Goal: Task Accomplishment & Management: Manage account settings

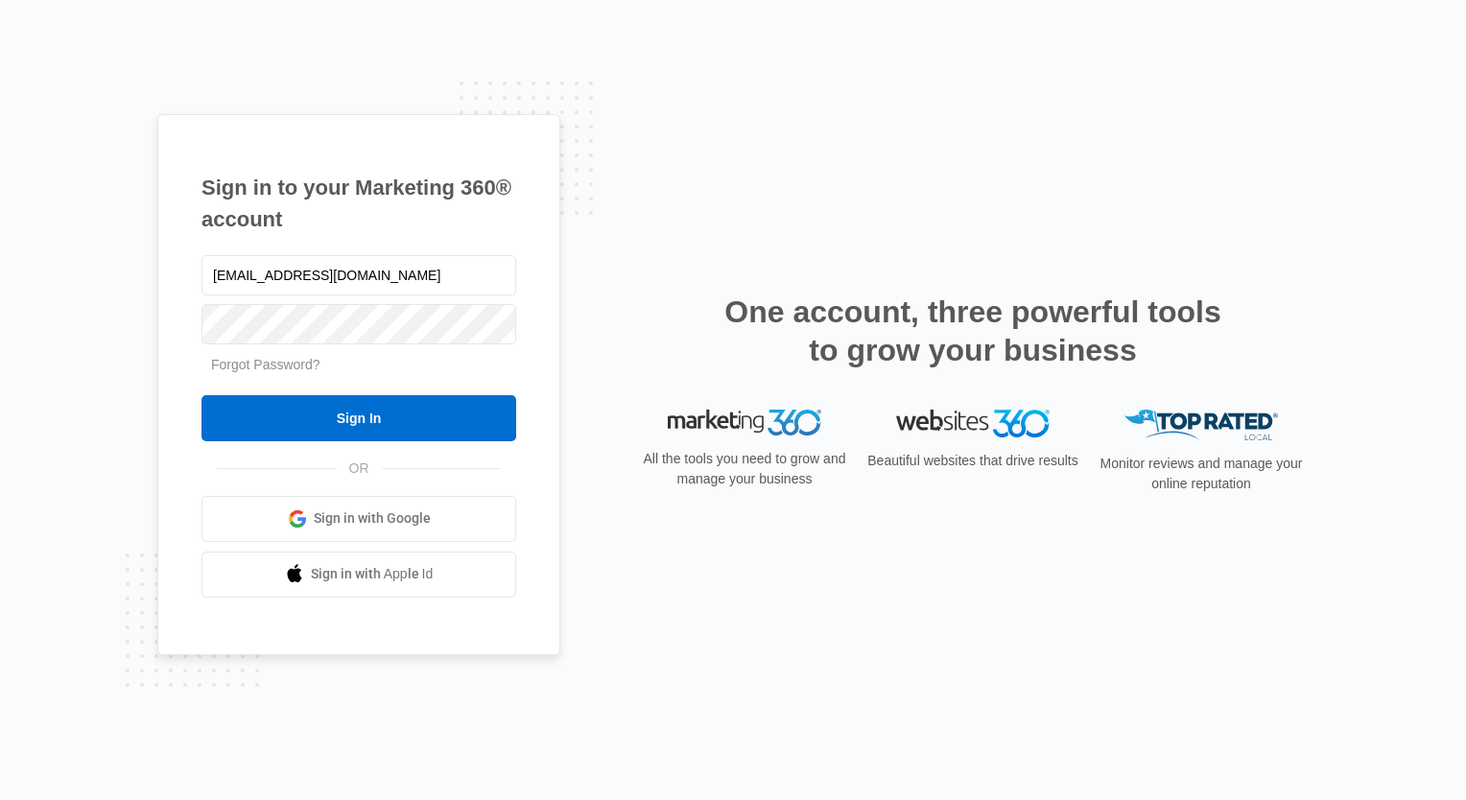
type input "[EMAIL_ADDRESS][DOMAIN_NAME]"
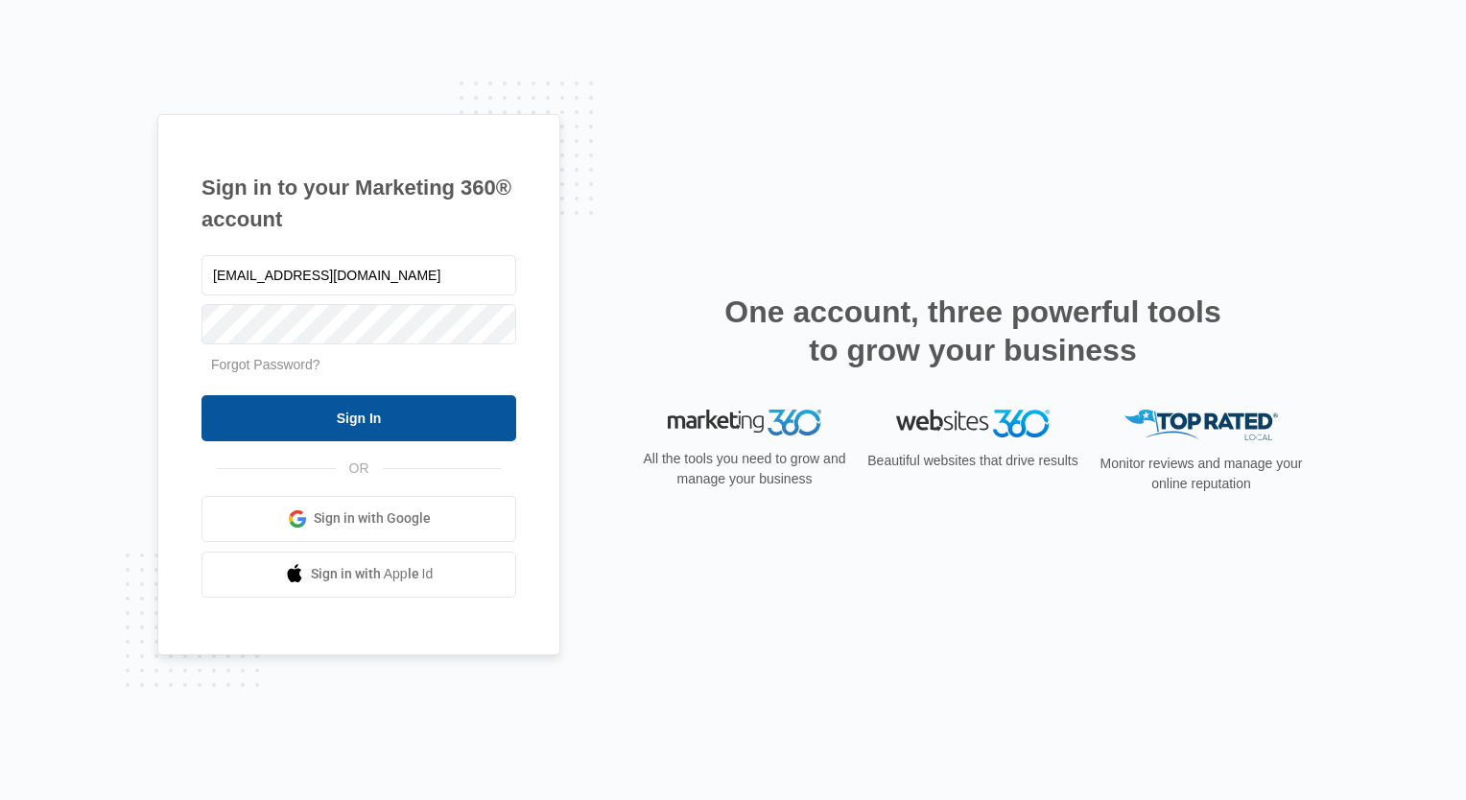
click at [334, 414] on input "Sign In" at bounding box center [358, 418] width 315 height 46
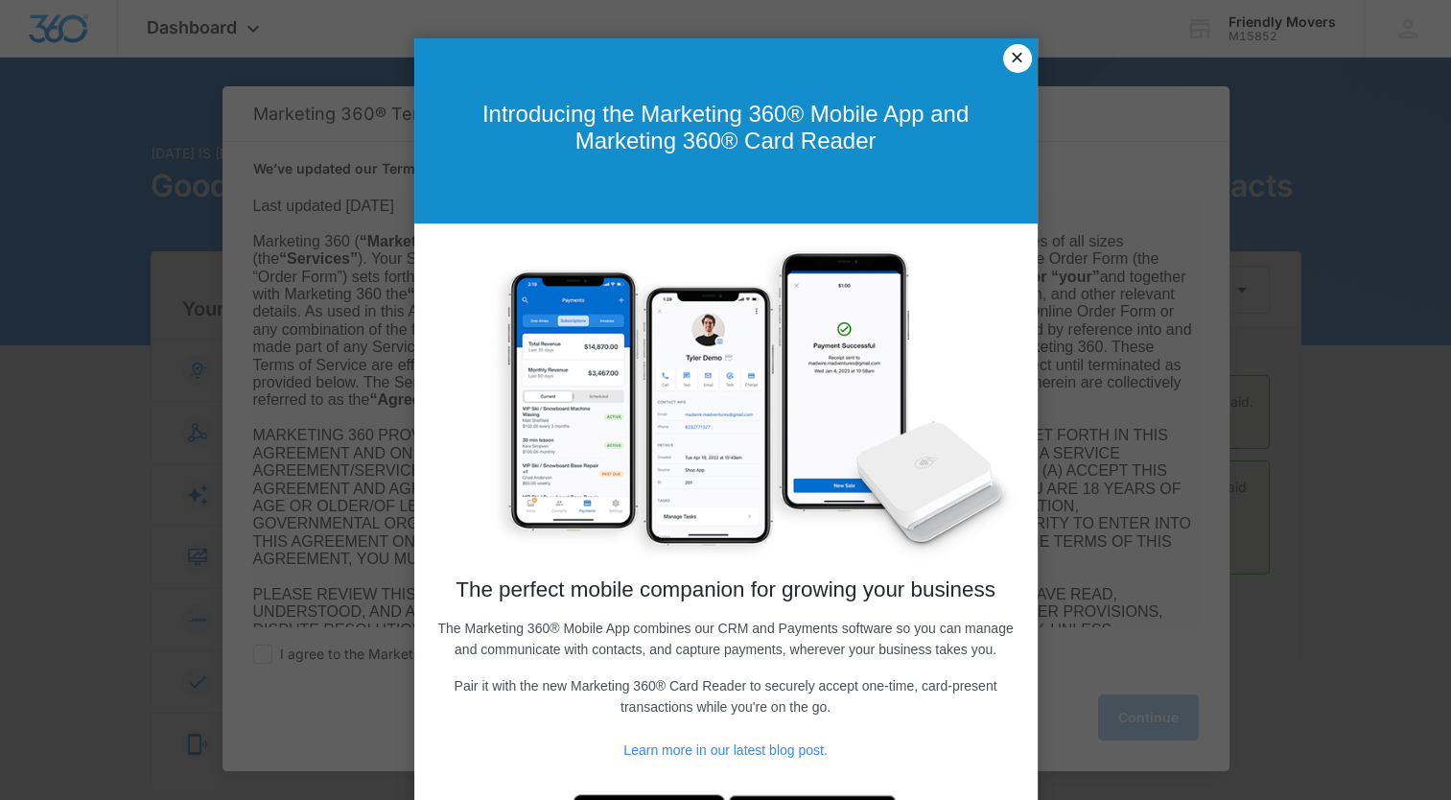
click at [1004, 59] on link "×" at bounding box center [1017, 58] width 29 height 29
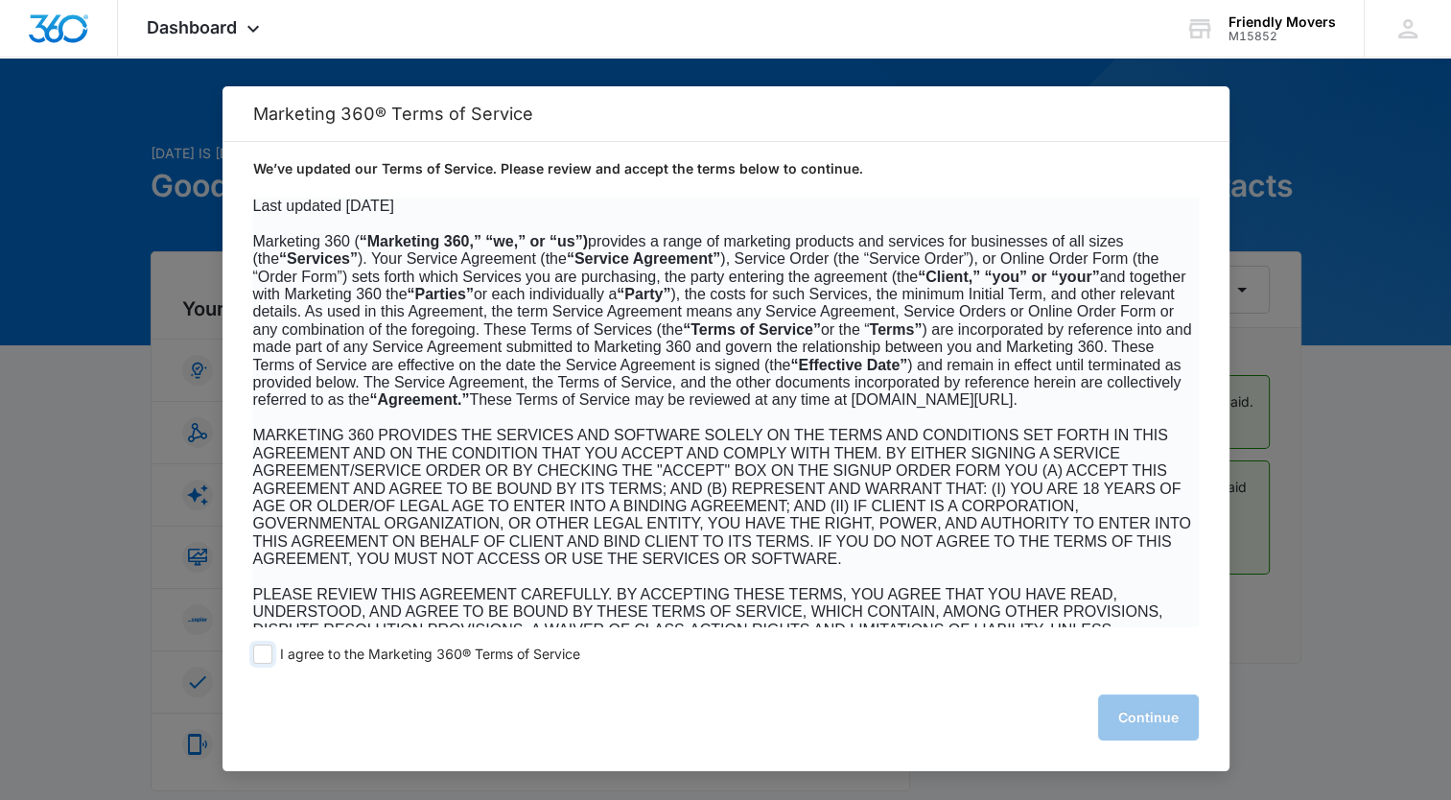
click at [260, 650] on span at bounding box center [262, 654] width 19 height 19
click at [260, 650] on input "I agree to the Marketing 360® Terms of Service" at bounding box center [262, 654] width 19 height 19
checkbox input "true"
click at [1158, 726] on button "Continue" at bounding box center [1148, 718] width 101 height 46
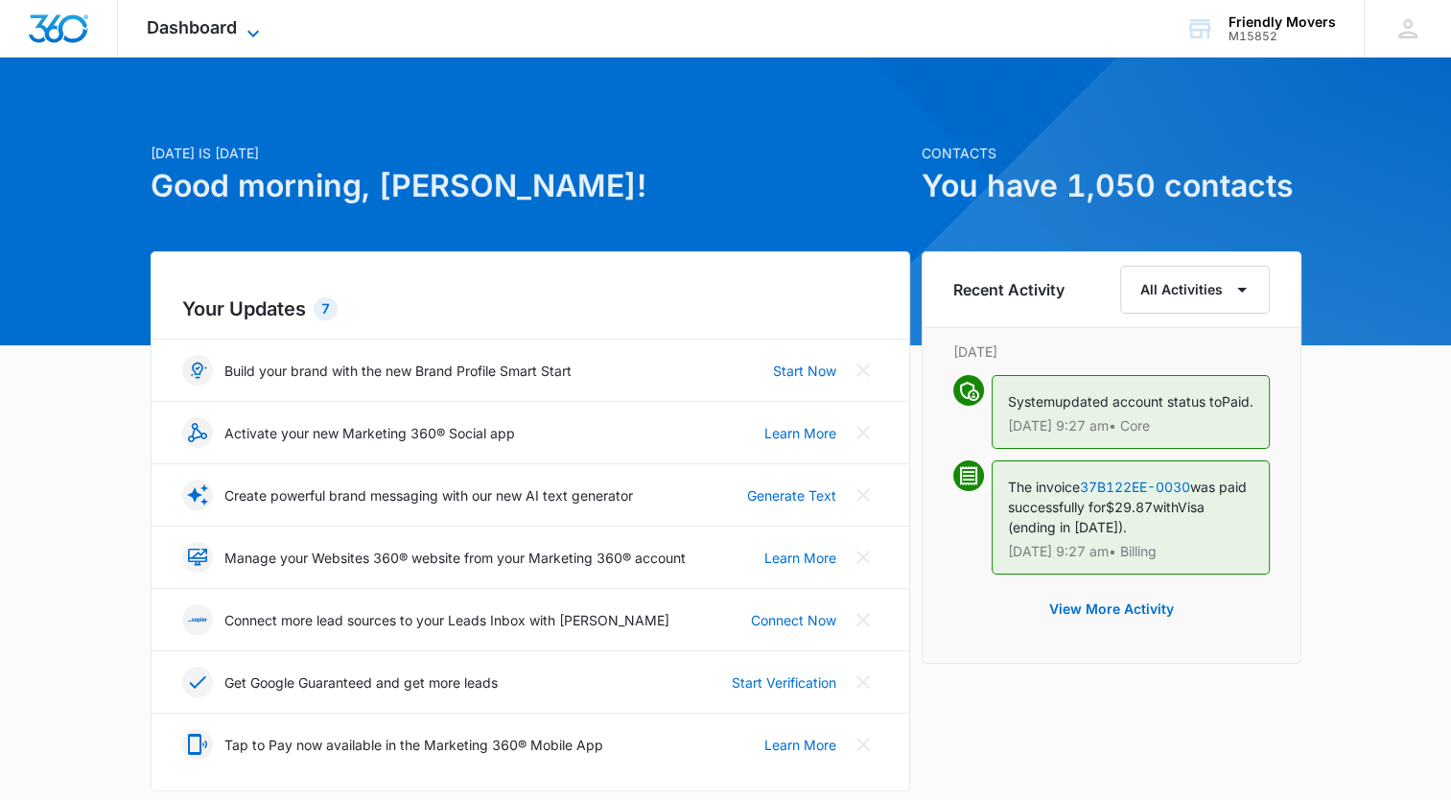
click at [258, 36] on icon at bounding box center [253, 33] width 23 height 23
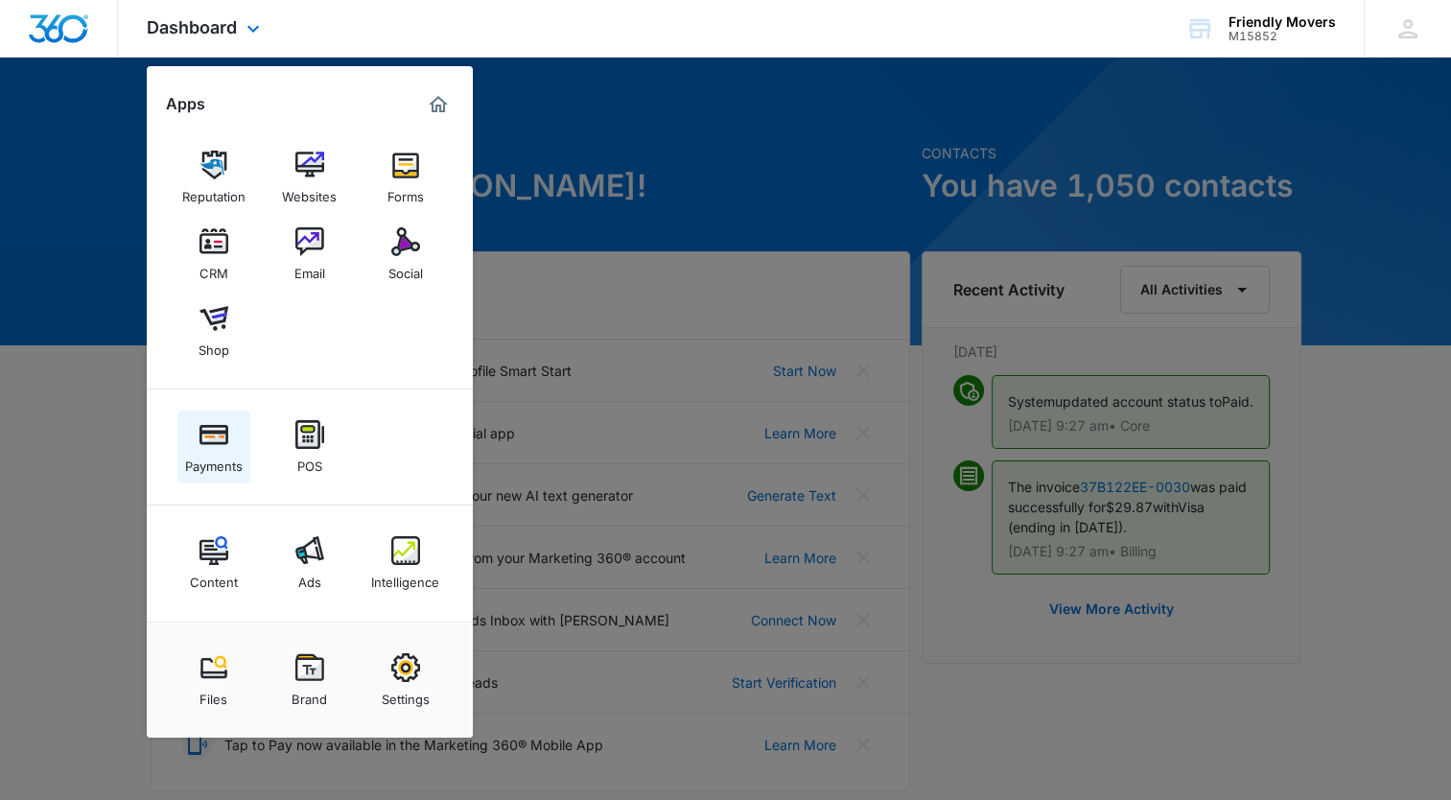
click at [220, 450] on div "Payments" at bounding box center [214, 461] width 58 height 25
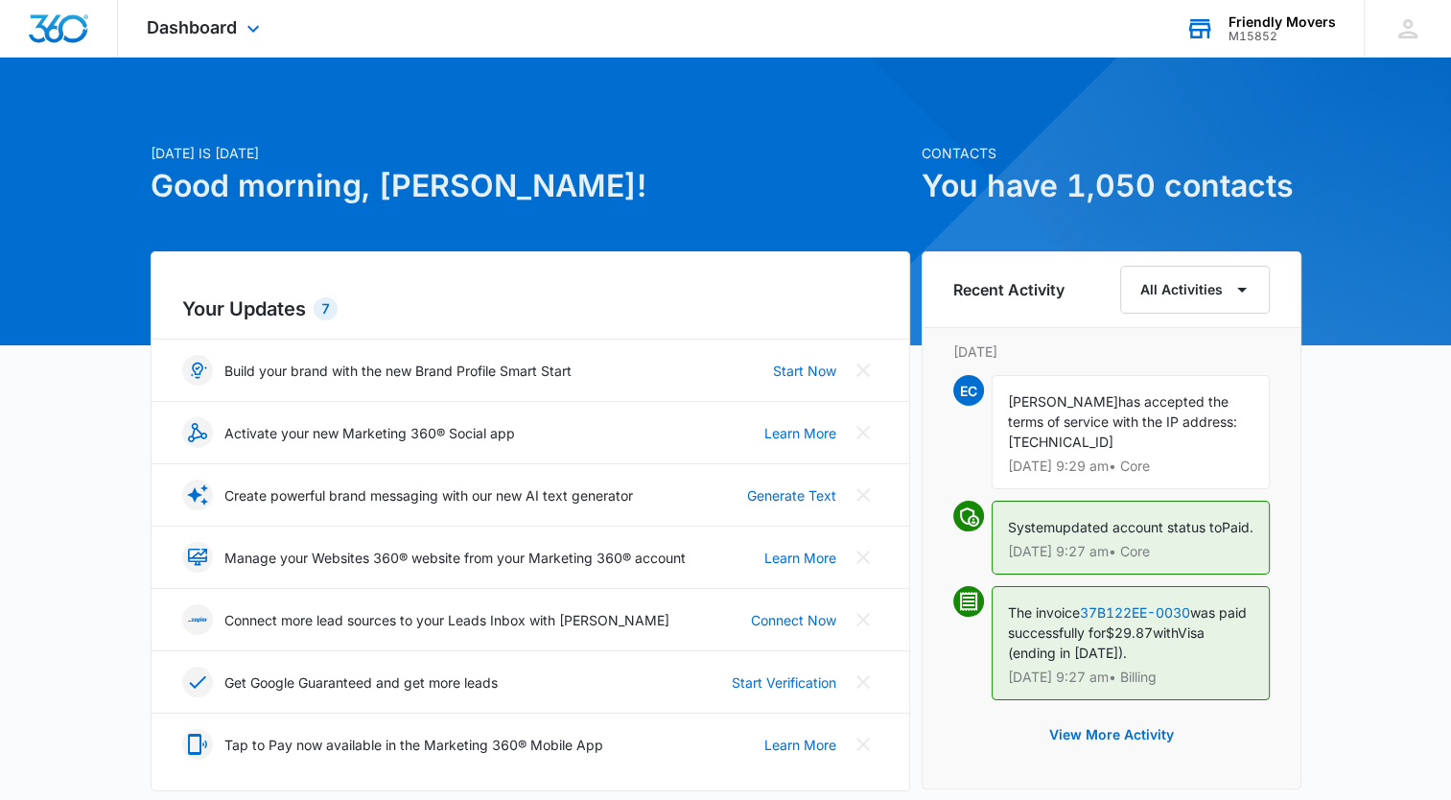
click at [1262, 48] on div "Friendly Movers M15852 Your Accounts View All" at bounding box center [1260, 28] width 207 height 57
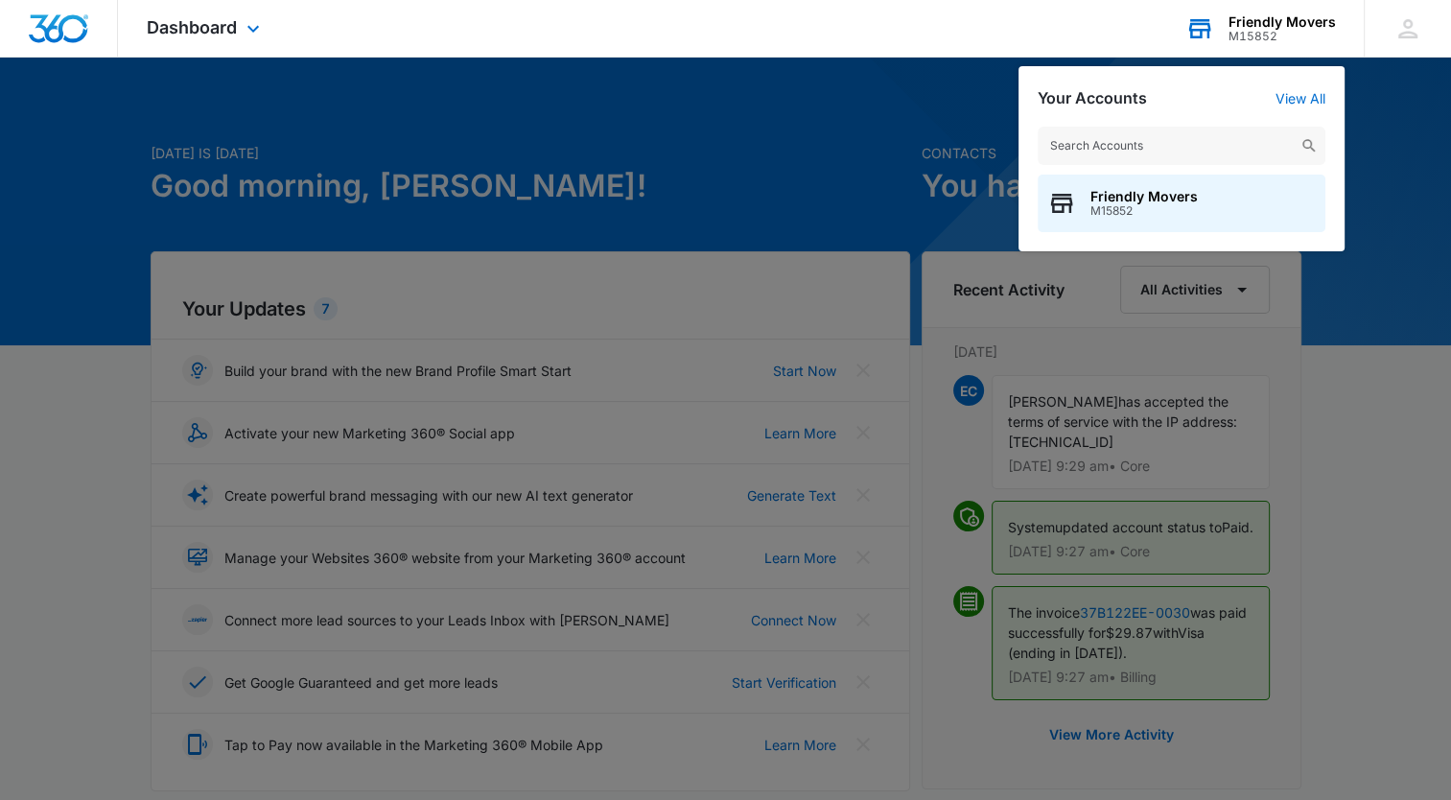
click at [1262, 48] on div "Friendly Movers M15852 Your Accounts View All Friendly Movers M15852" at bounding box center [1260, 28] width 207 height 57
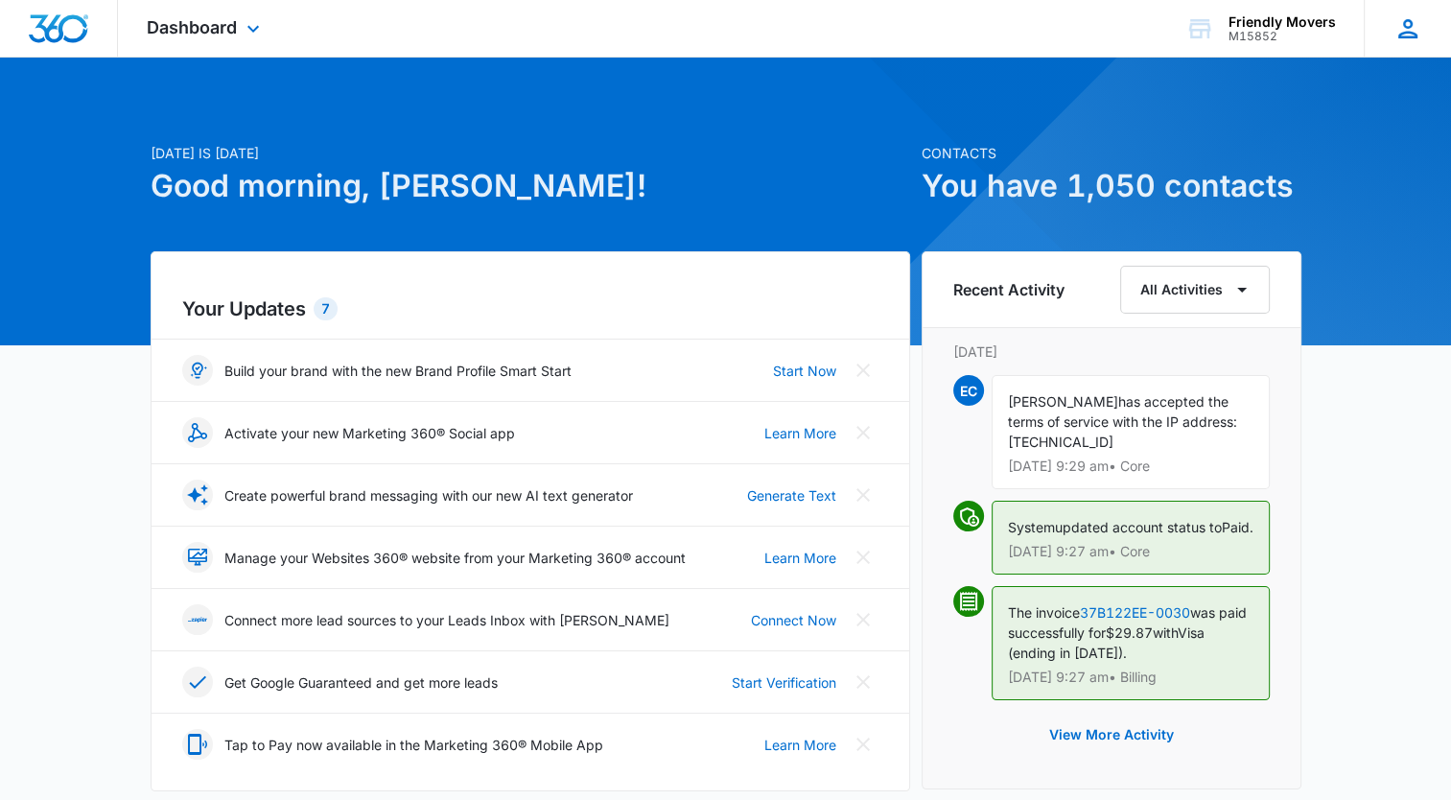
click at [1404, 14] on icon at bounding box center [1408, 28] width 29 height 29
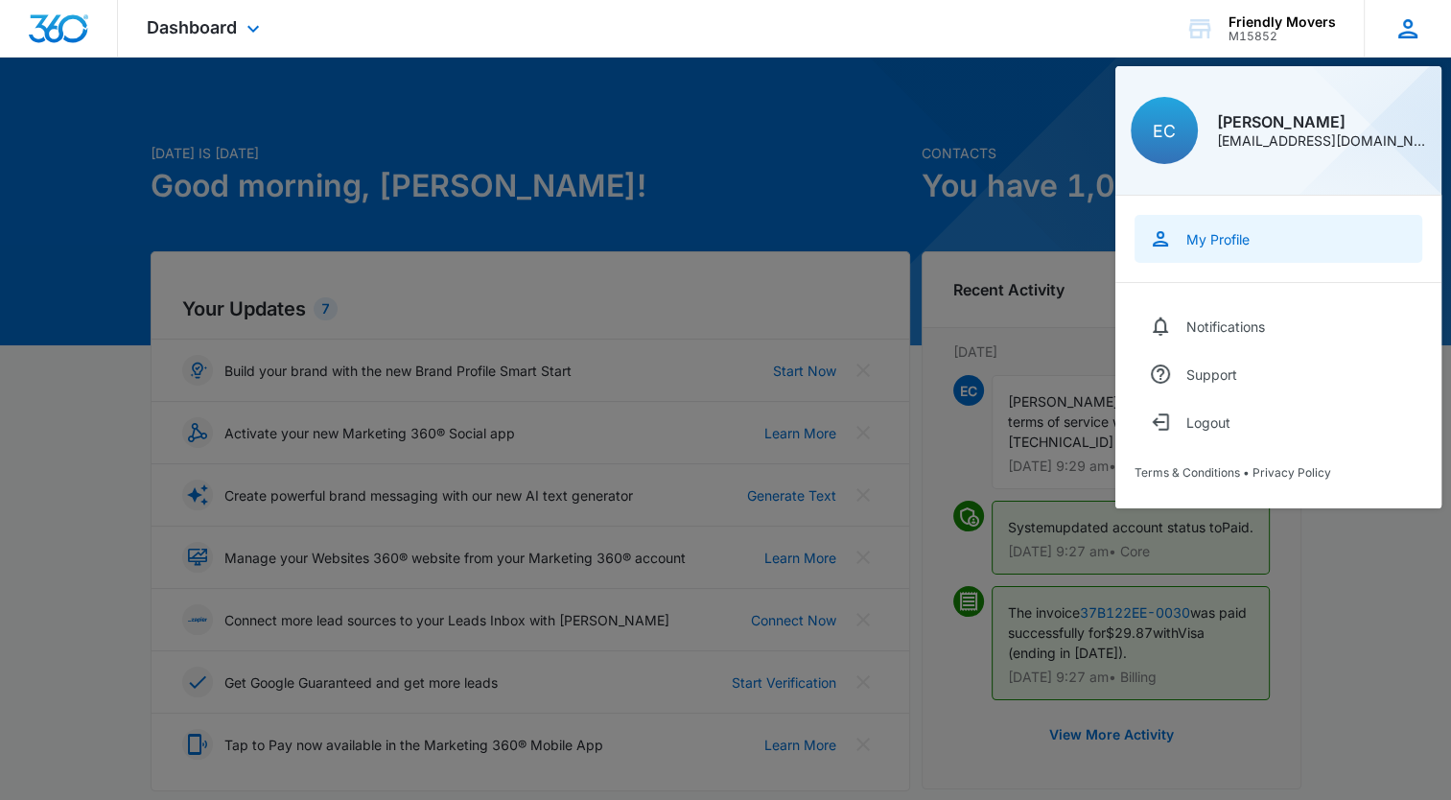
click at [1205, 250] on link "My Profile" at bounding box center [1279, 239] width 288 height 48
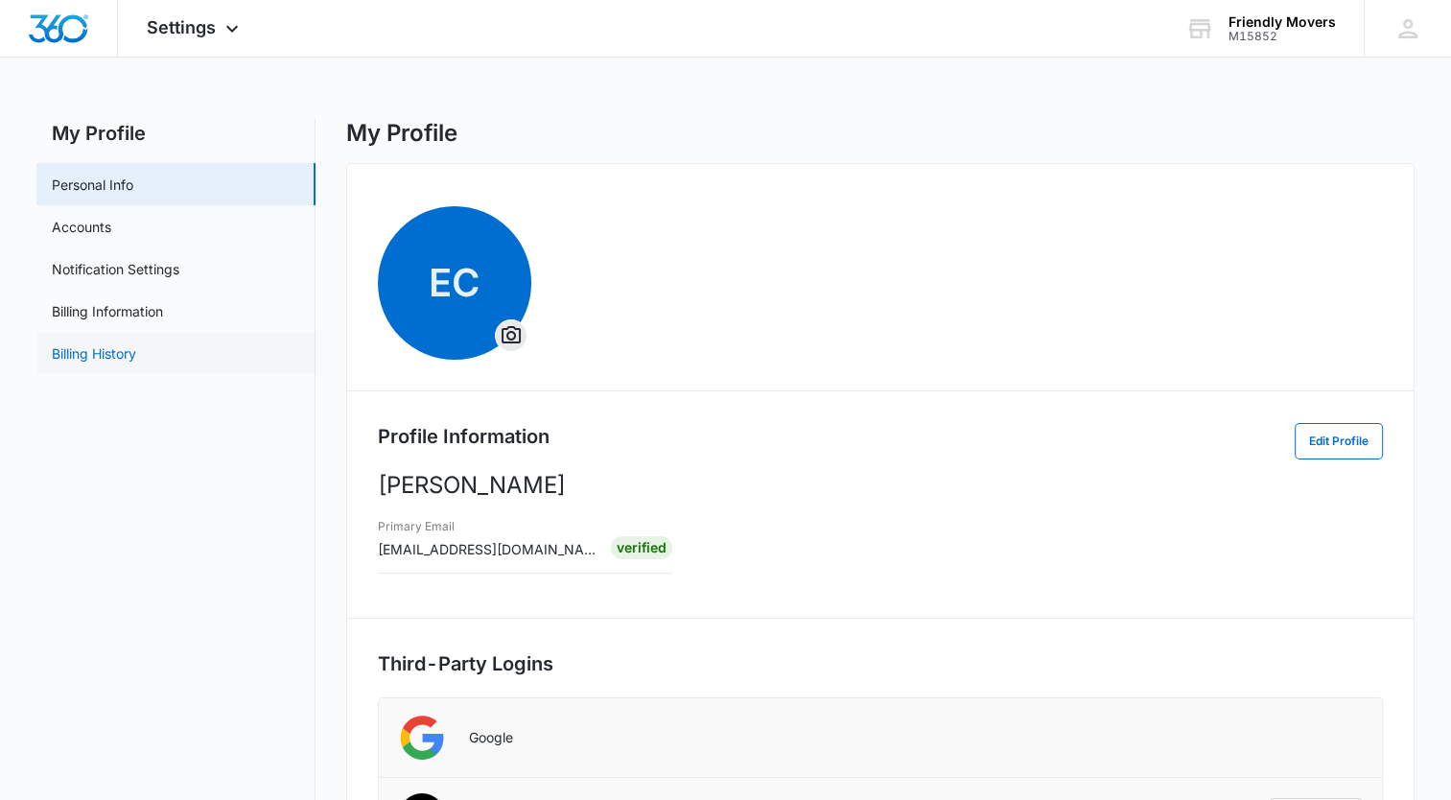
click at [136, 364] on link "Billing History" at bounding box center [94, 353] width 84 height 20
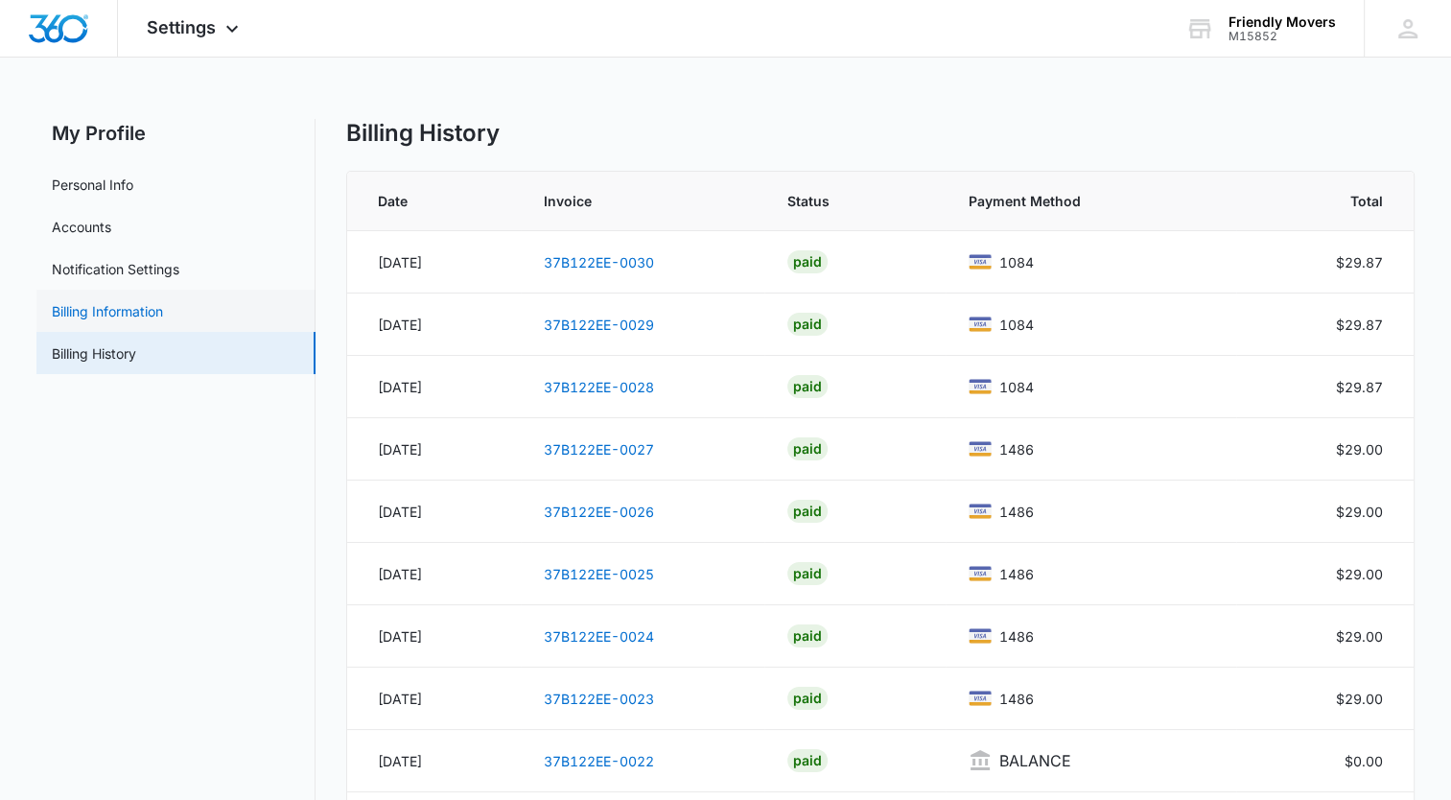
click at [114, 310] on link "Billing Information" at bounding box center [107, 311] width 111 height 20
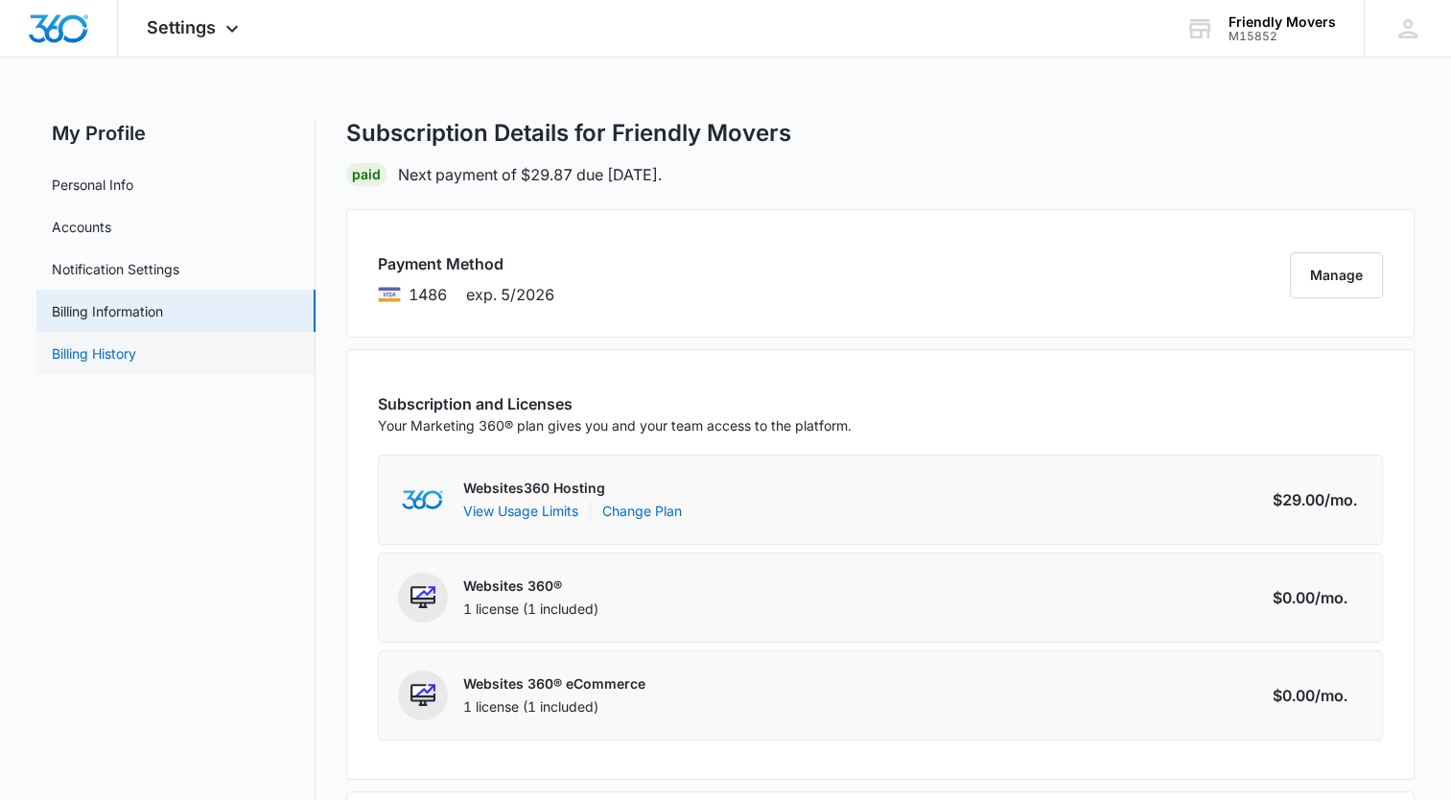
click at [114, 343] on link "Billing History" at bounding box center [94, 353] width 84 height 20
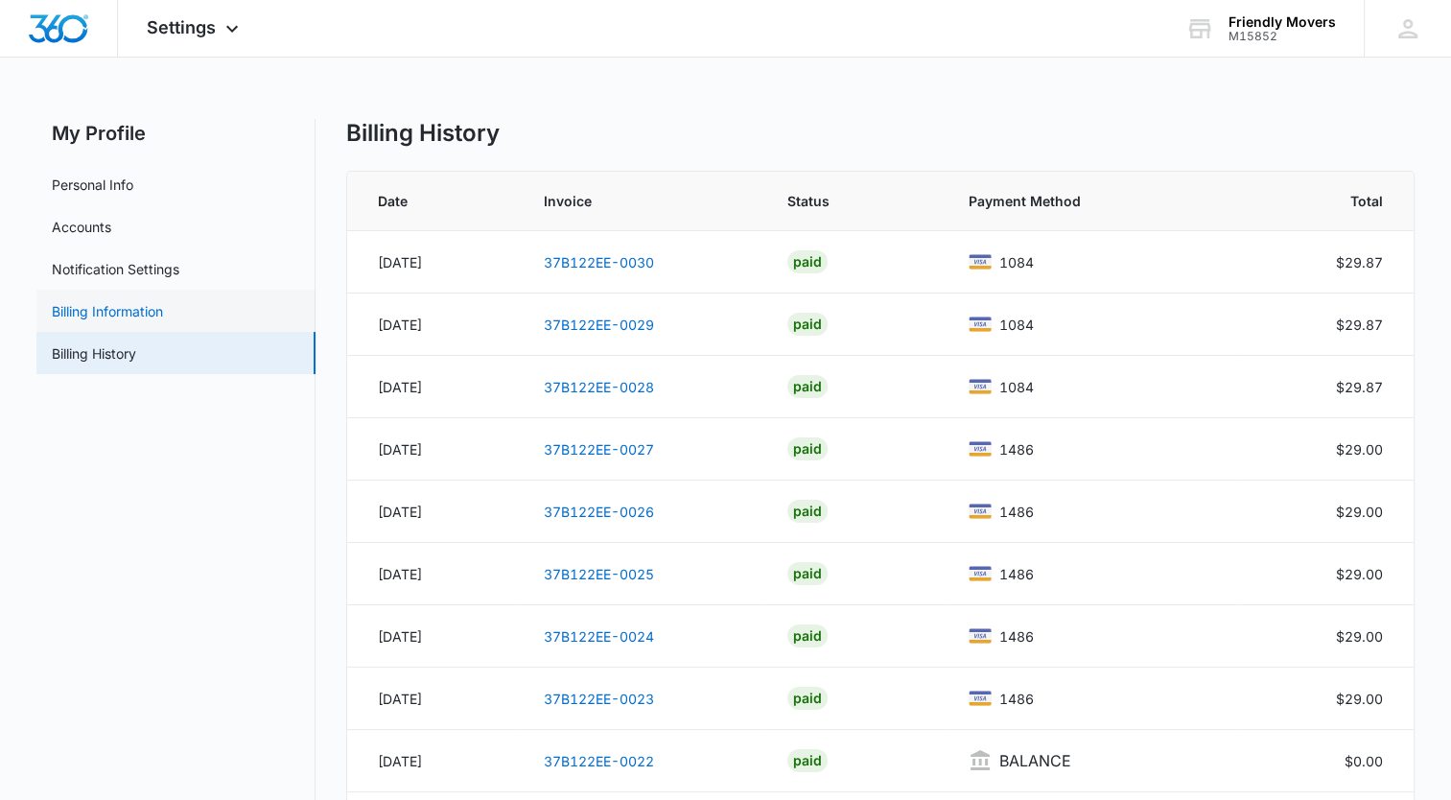
click at [110, 302] on link "Billing Information" at bounding box center [107, 311] width 111 height 20
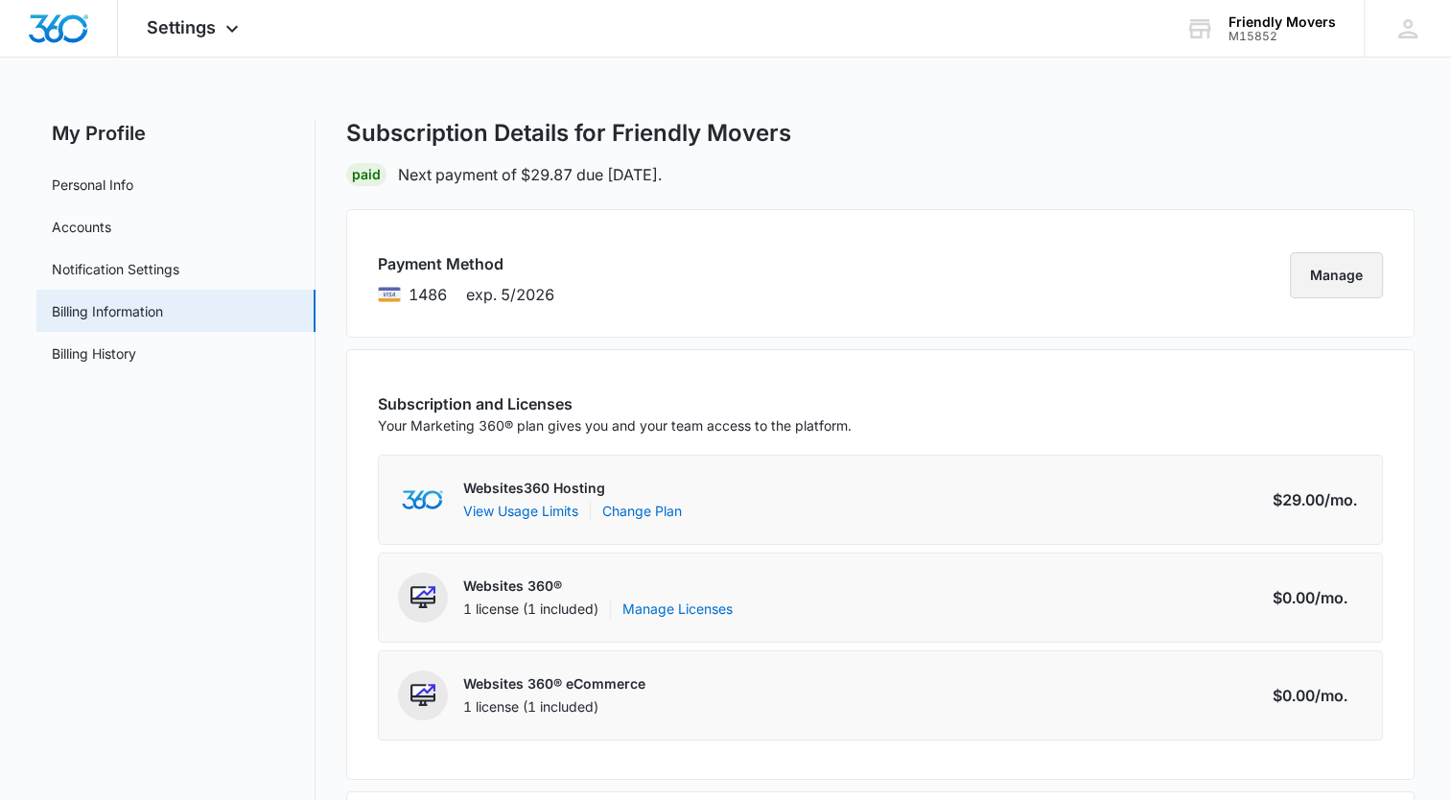
click at [1341, 271] on button "Manage" at bounding box center [1336, 275] width 93 height 46
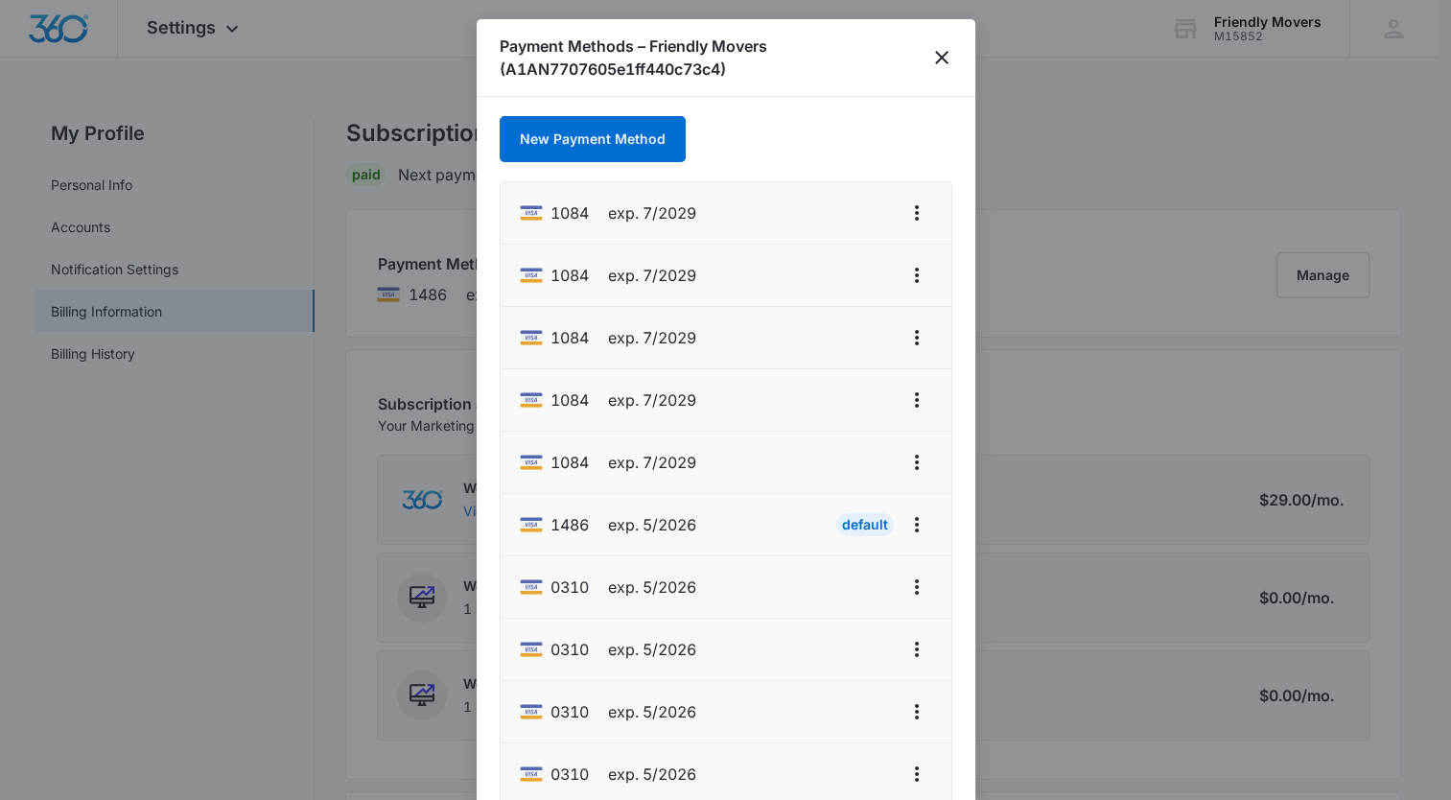
scroll to position [28, 0]
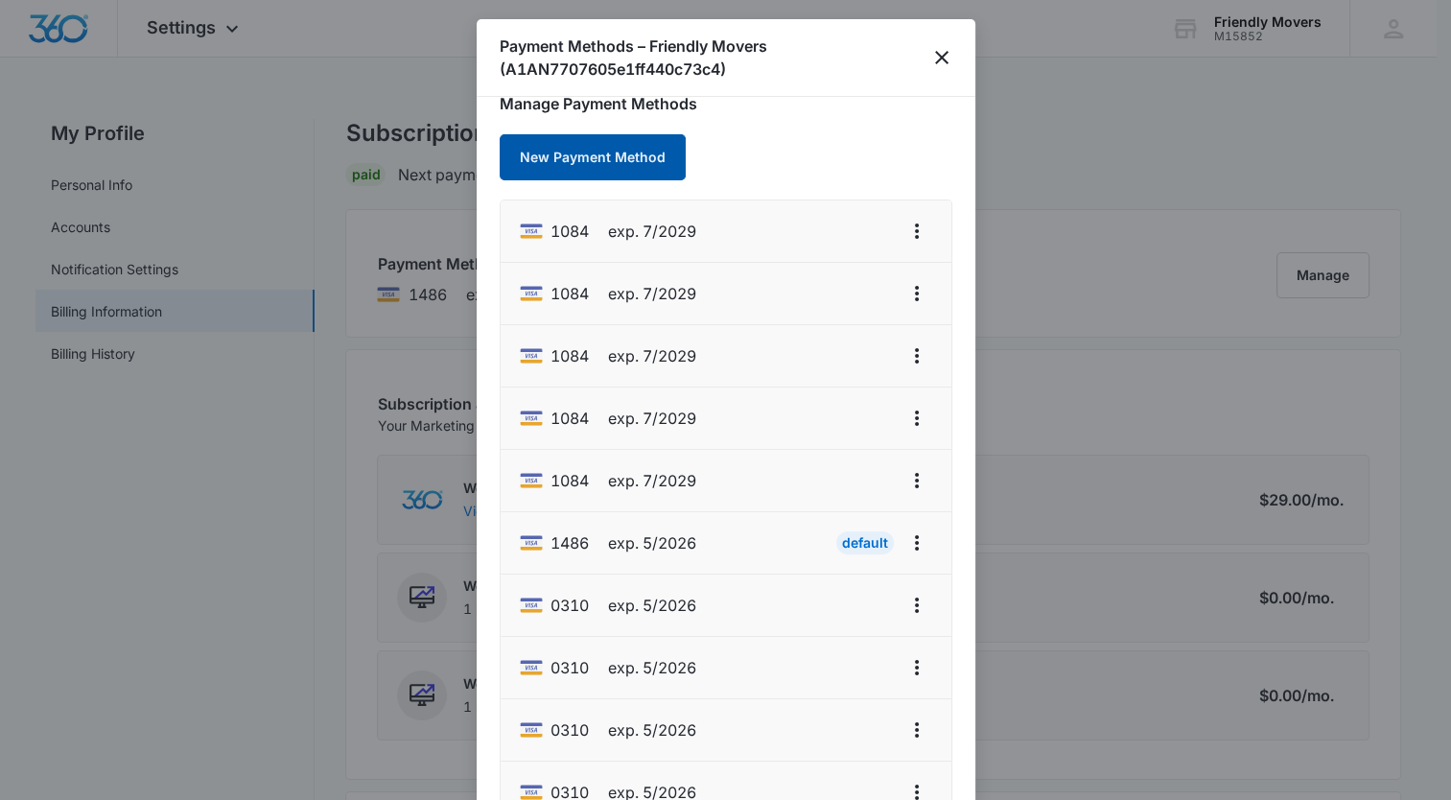
click at [636, 158] on button "New Payment Method" at bounding box center [593, 157] width 186 height 46
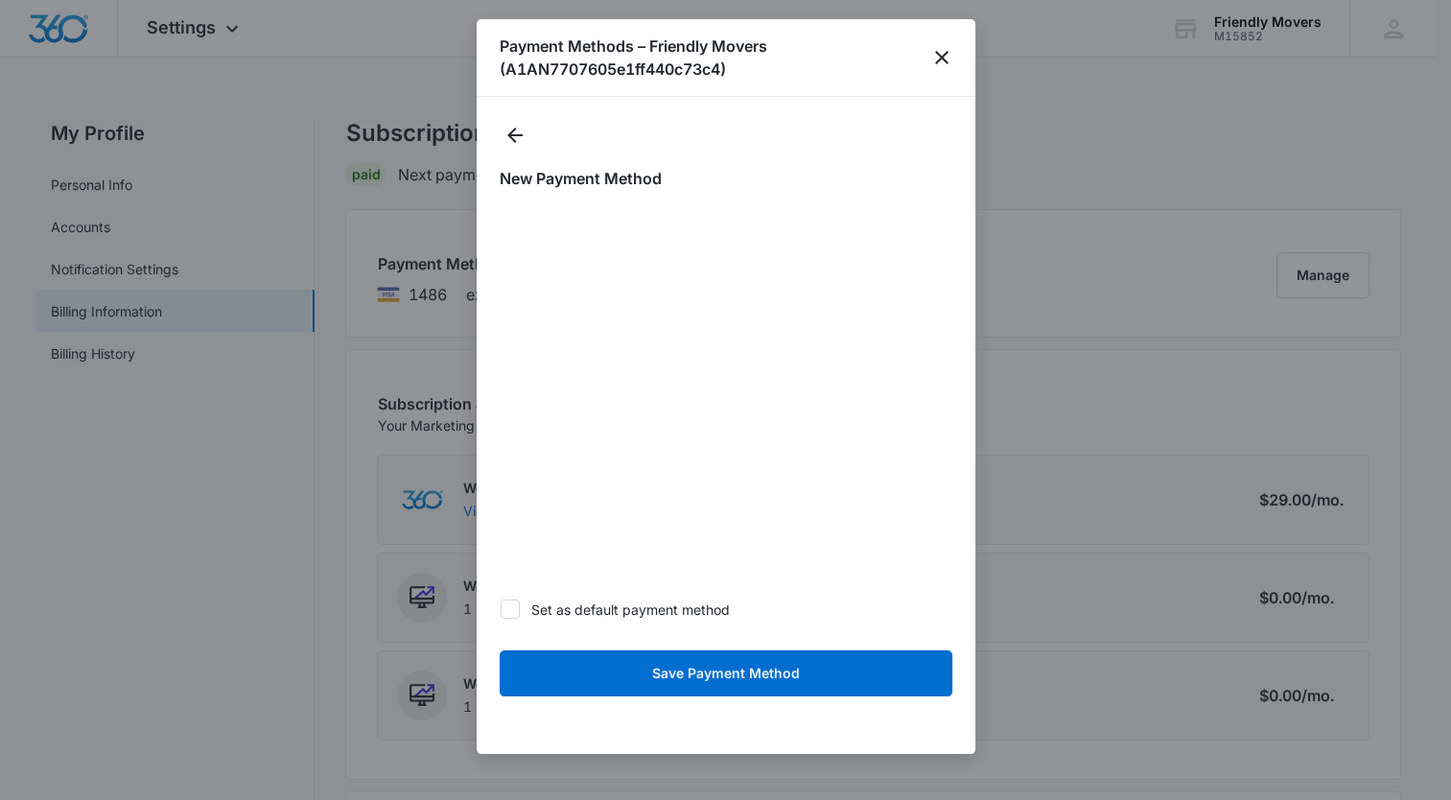
click at [510, 608] on icon at bounding box center [510, 609] width 17 height 17
click at [501, 609] on input "Set as default payment method" at bounding box center [500, 609] width 1 height 1
checkbox input "true"
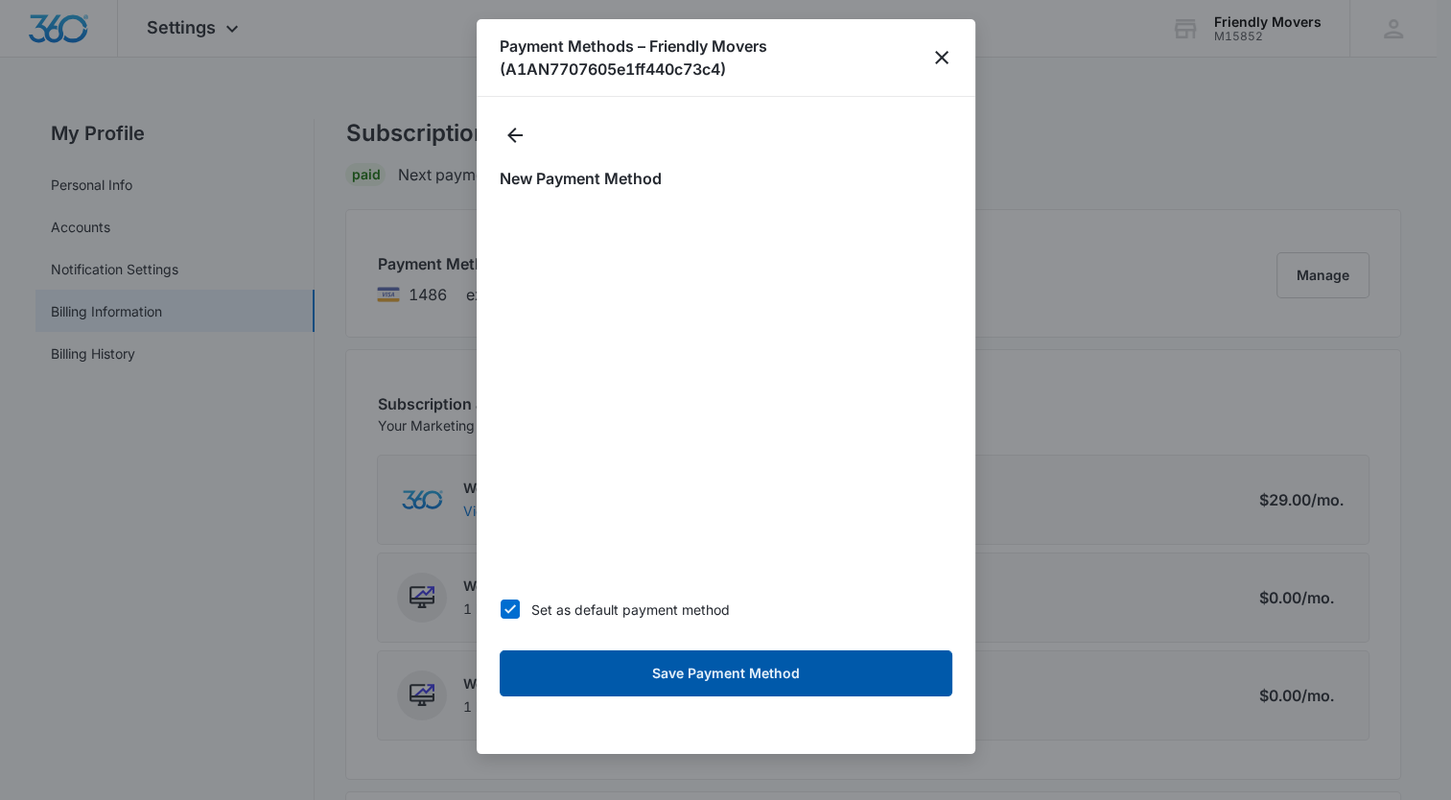
click at [742, 666] on button "Save Payment Method" at bounding box center [726, 673] width 453 height 46
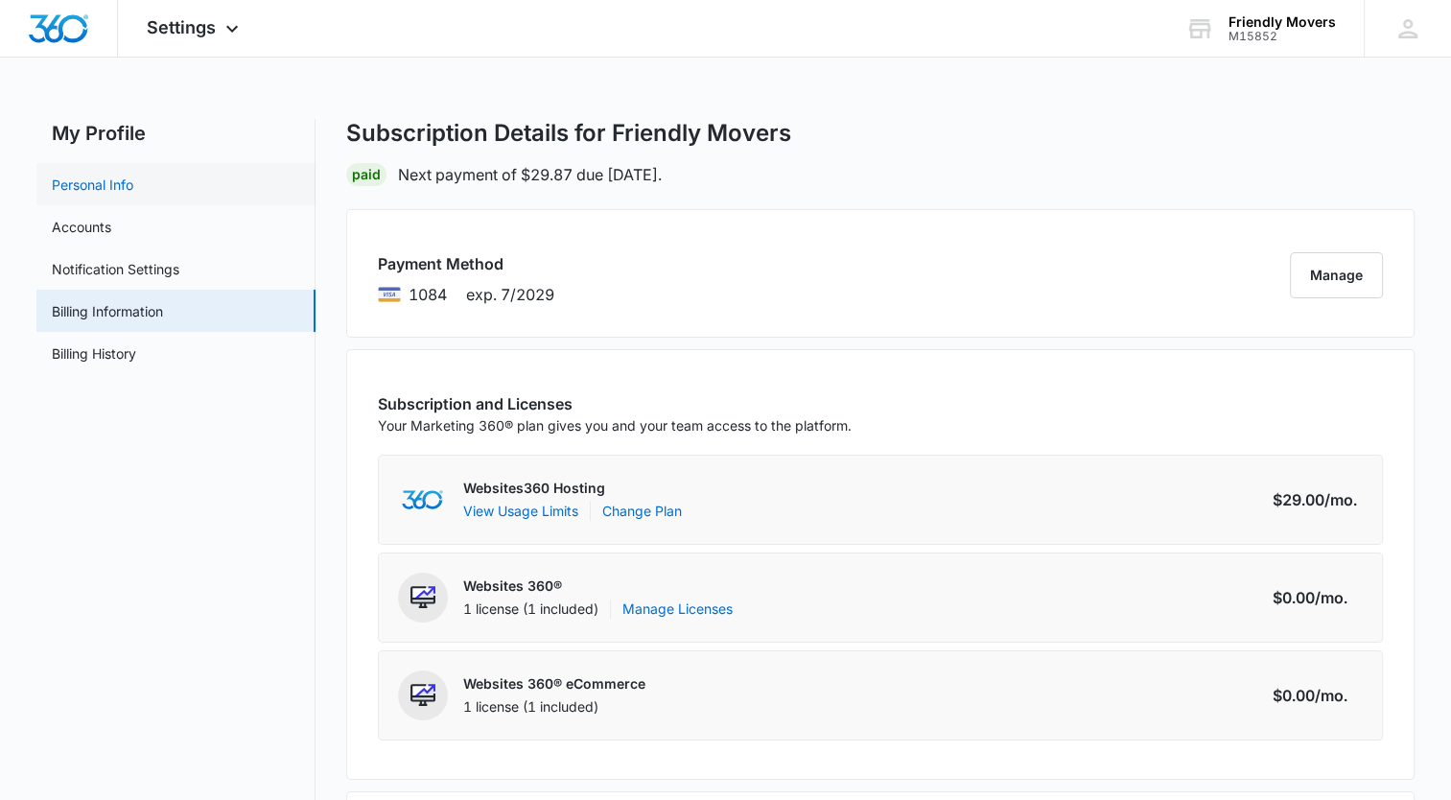
click at [82, 177] on link "Personal Info" at bounding box center [93, 185] width 82 height 20
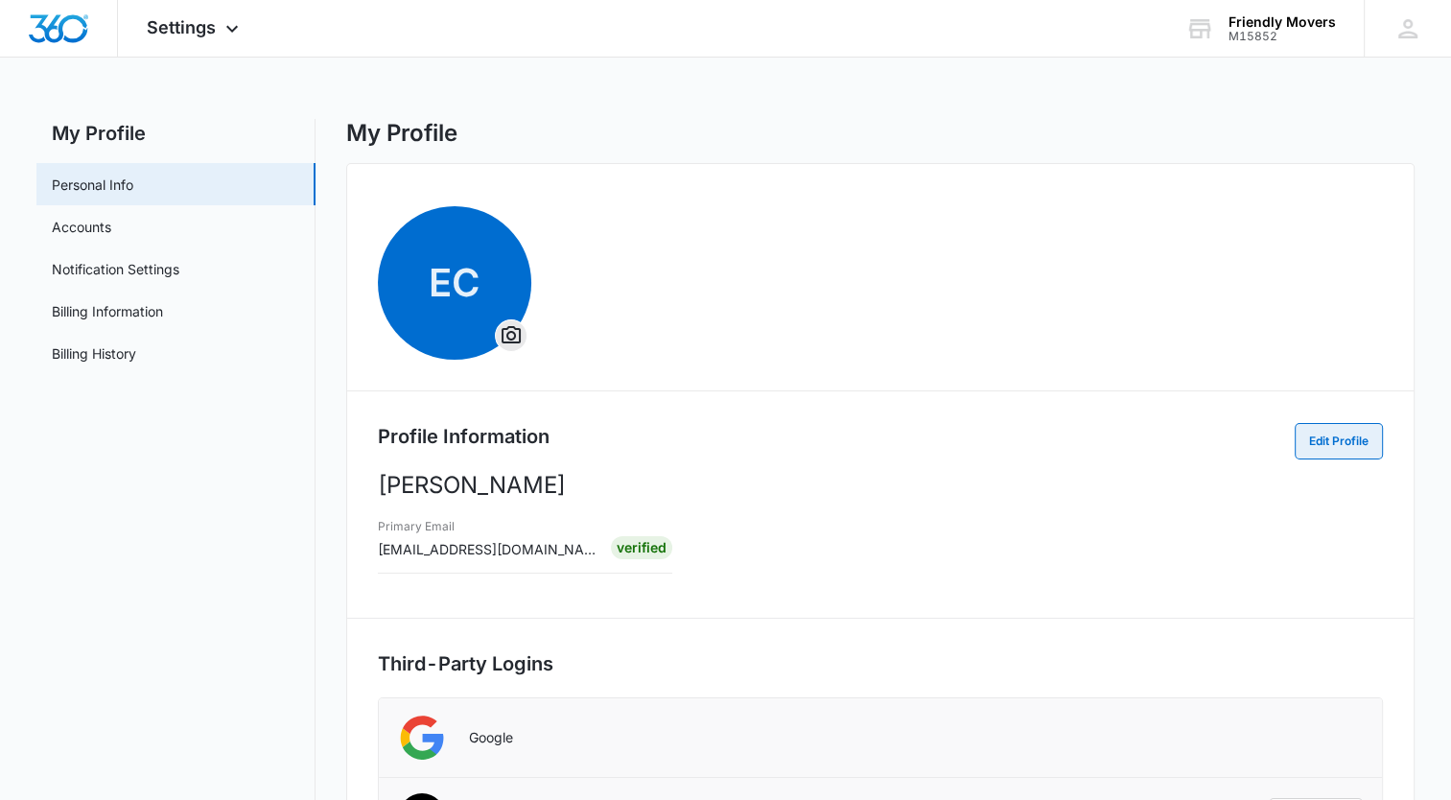
click at [1353, 436] on button "Edit Profile" at bounding box center [1339, 441] width 88 height 36
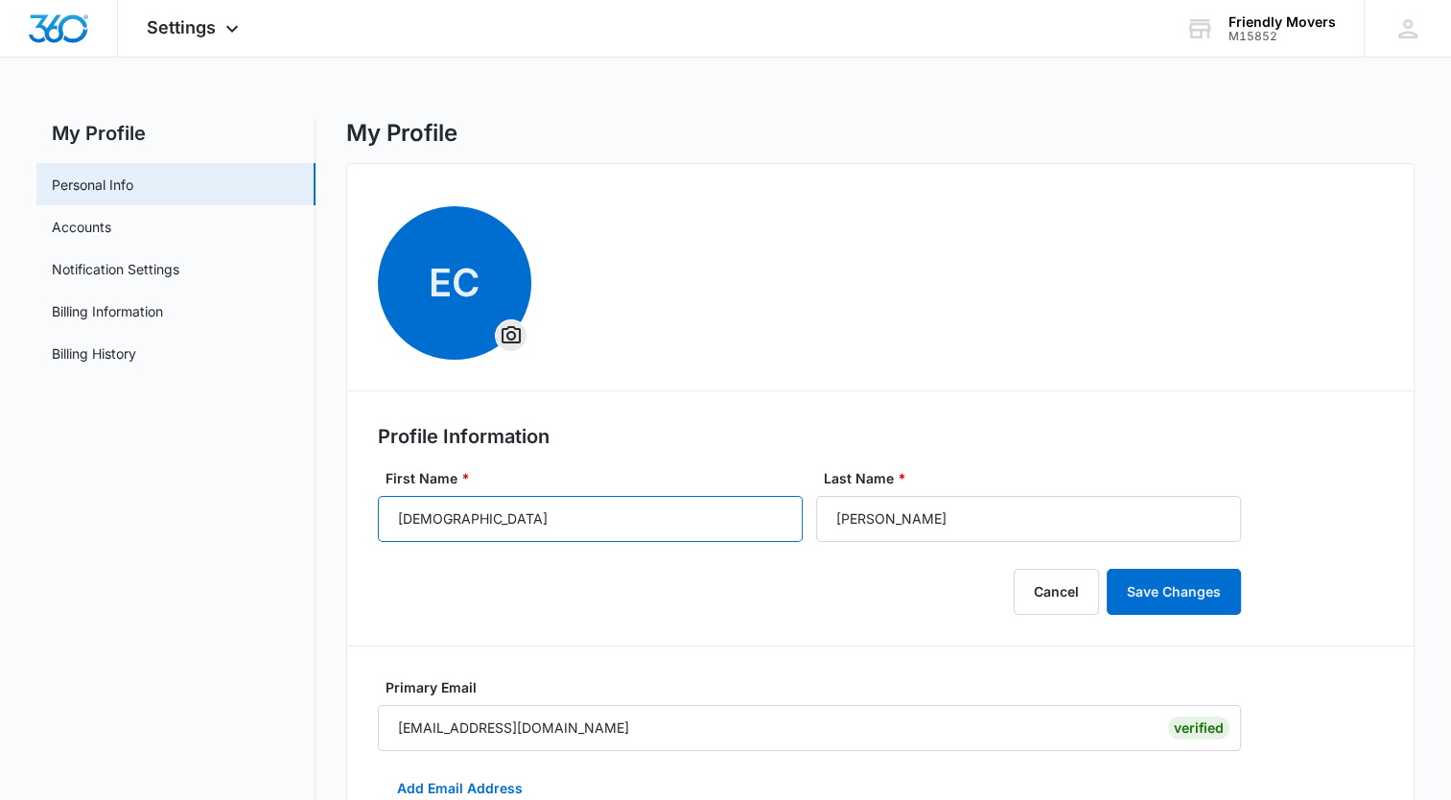
click at [581, 511] on input "[DEMOGRAPHIC_DATA]" at bounding box center [590, 519] width 425 height 46
type input "[PERSON_NAME]"
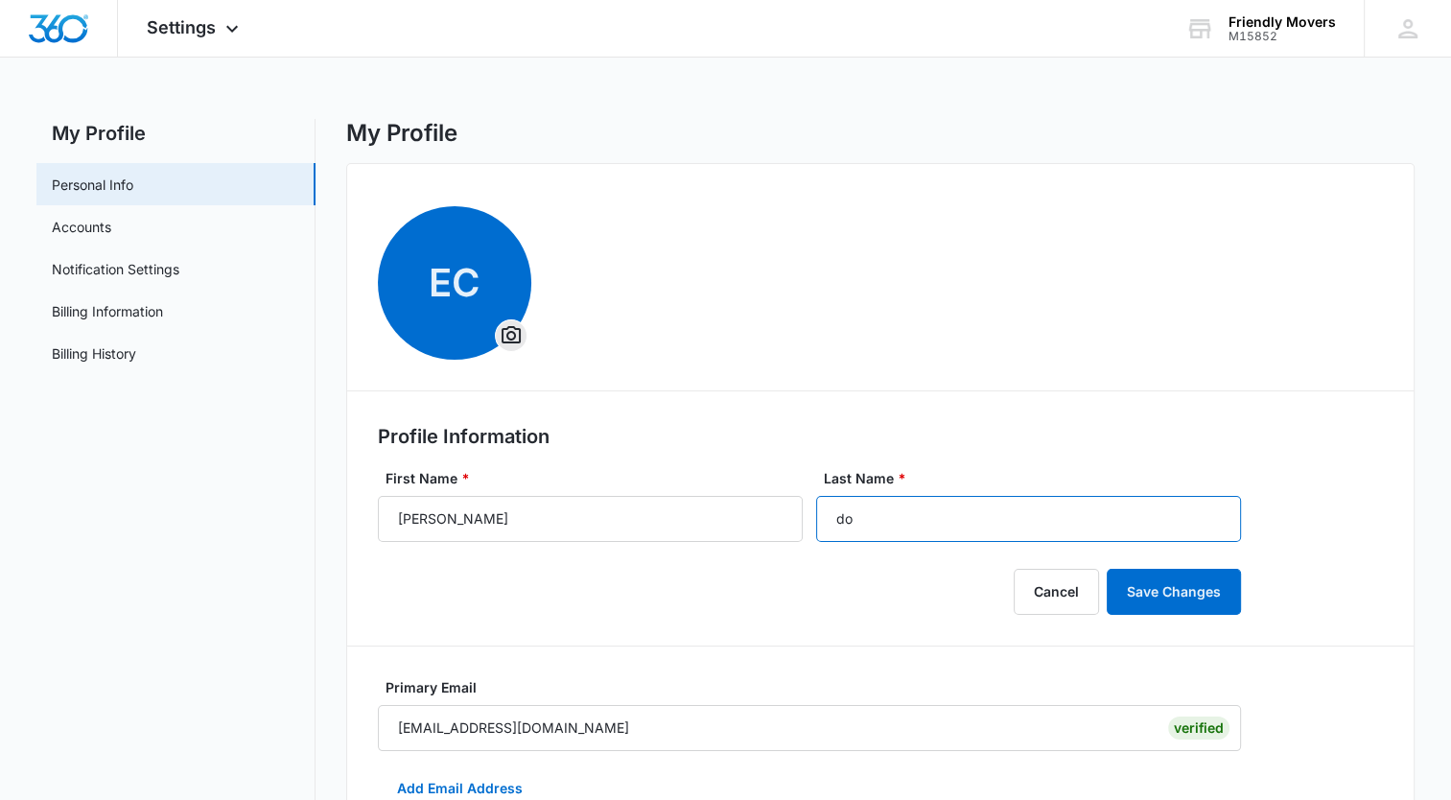
type input "d"
type input "Dostekam"
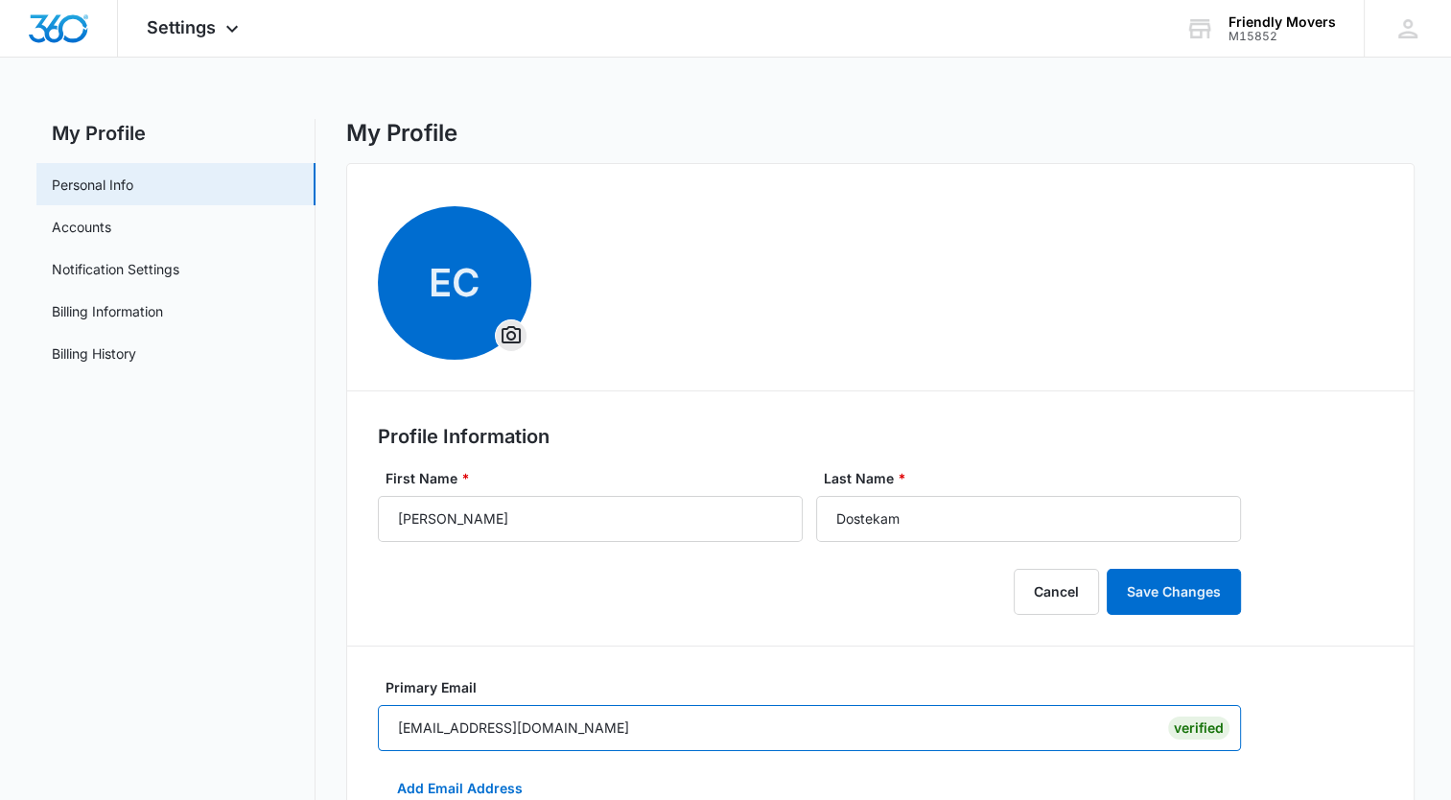
click at [605, 736] on input "[EMAIL_ADDRESS][DOMAIN_NAME]" at bounding box center [809, 728] width 863 height 46
click at [715, 739] on input "[EMAIL_ADDRESS][DOMAIN_NAME]" at bounding box center [809, 728] width 863 height 46
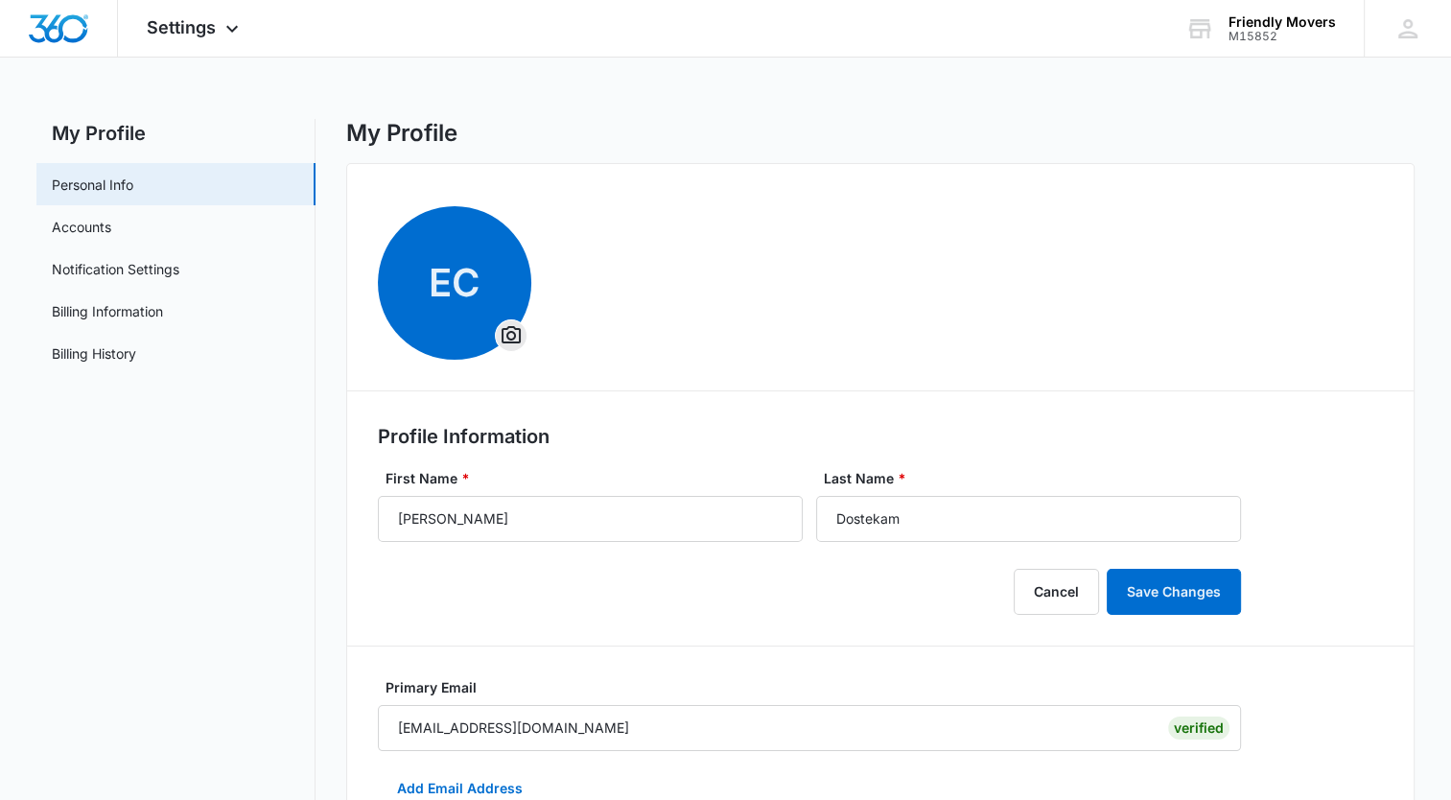
click at [630, 699] on div "Primary Email [EMAIL_ADDRESS][DOMAIN_NAME] Verified" at bounding box center [809, 714] width 863 height 74
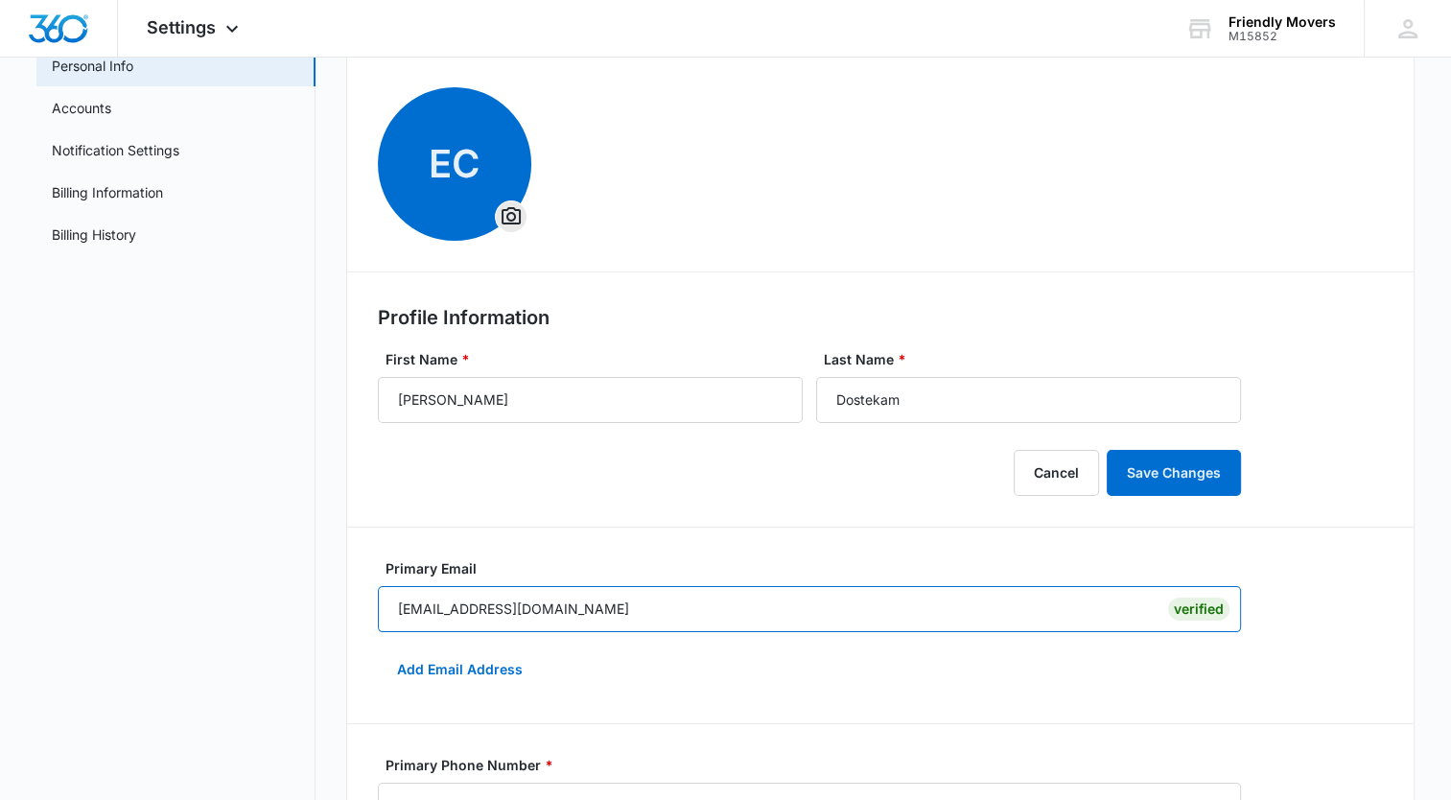
click at [574, 601] on input "[EMAIL_ADDRESS][DOMAIN_NAME]" at bounding box center [809, 609] width 863 height 46
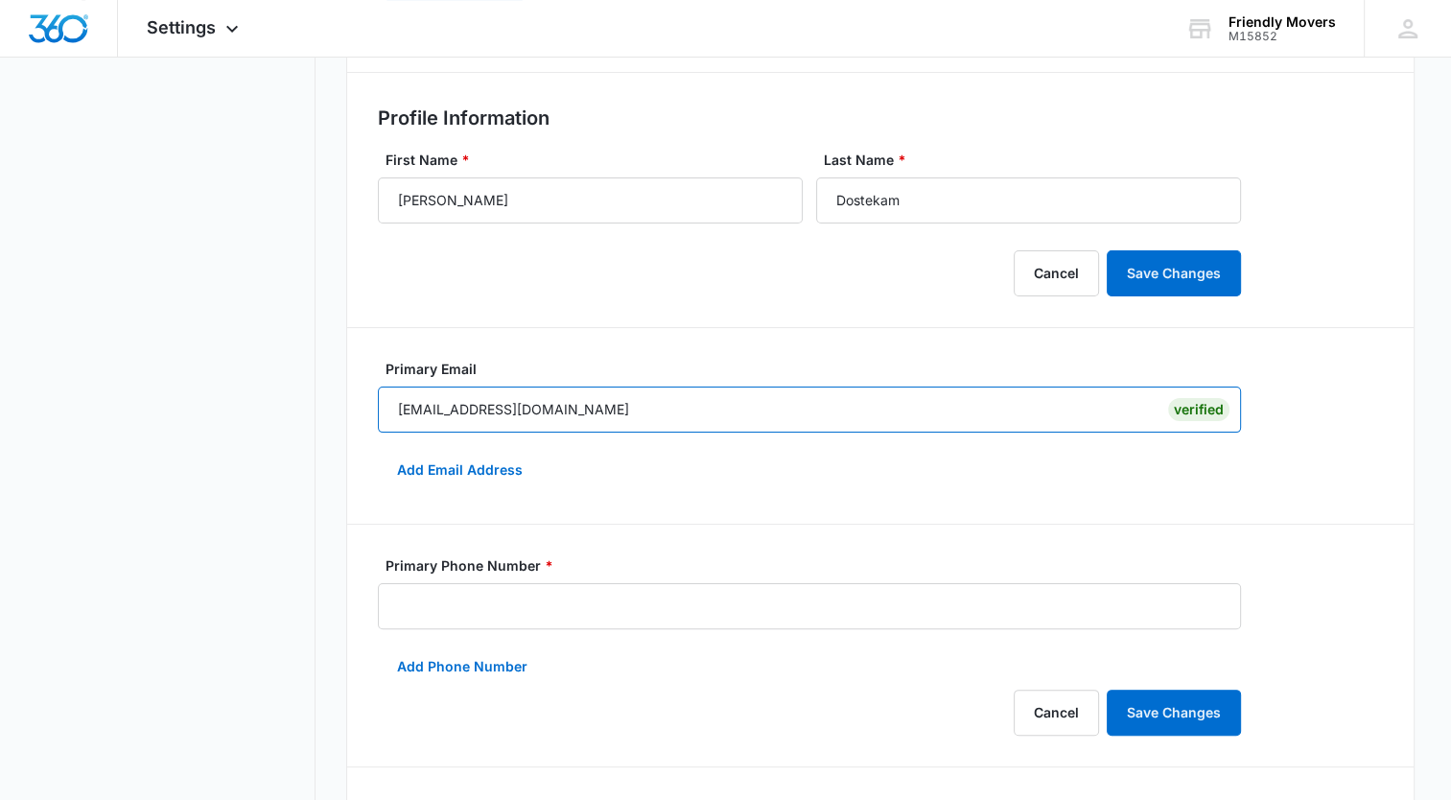
scroll to position [361, 0]
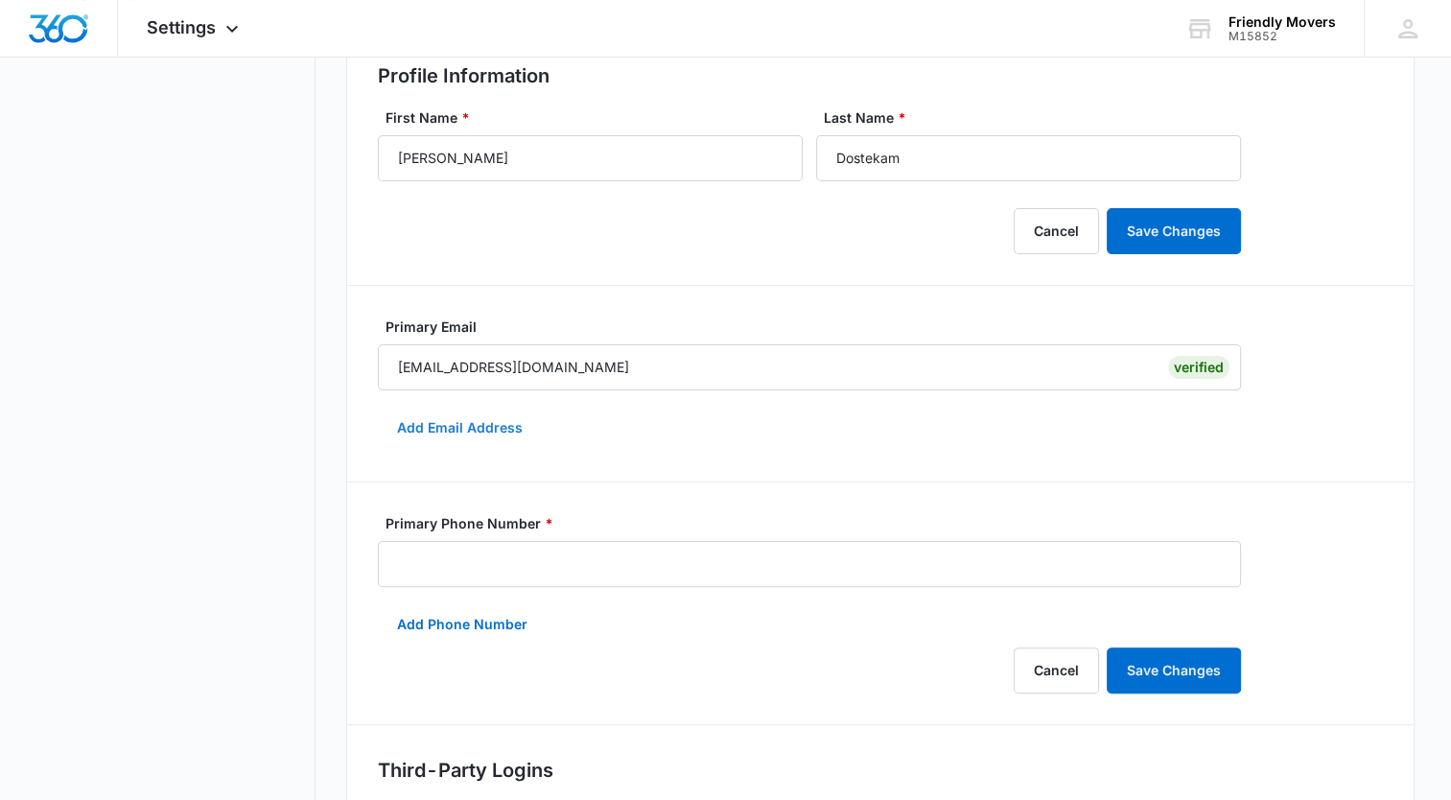
click at [466, 428] on button "Add Email Address" at bounding box center [460, 428] width 164 height 46
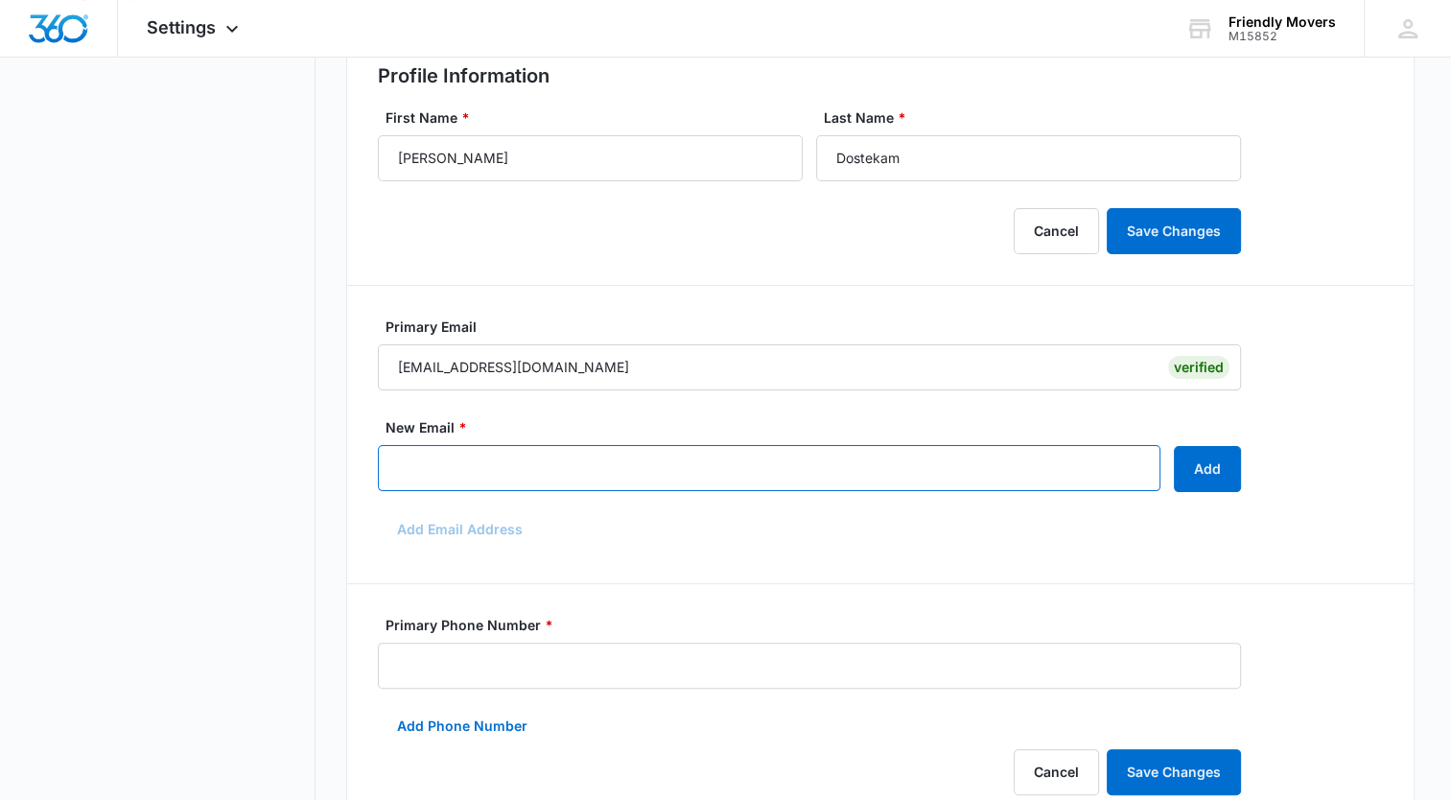
click at [467, 468] on input "New Email *" at bounding box center [769, 468] width 783 height 46
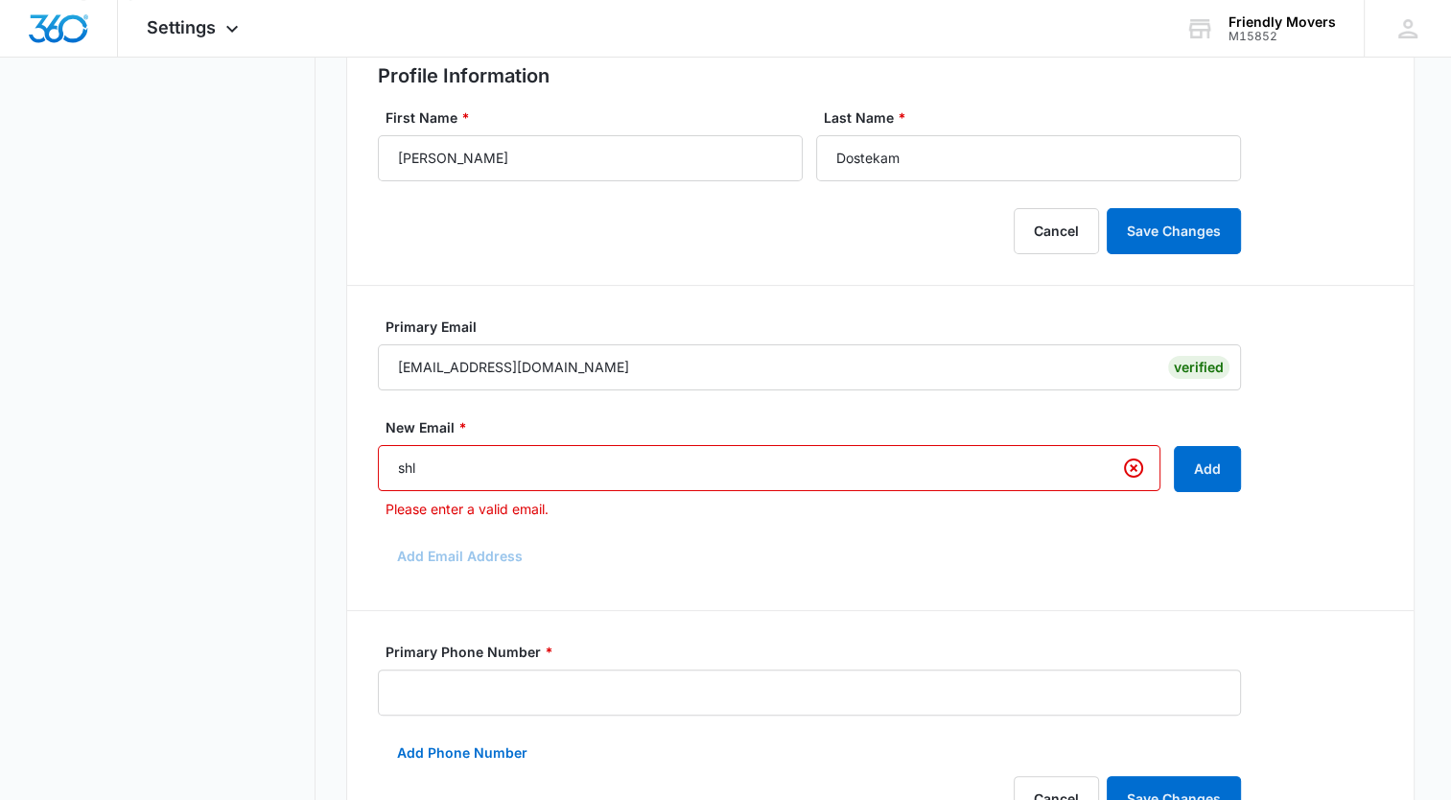
type input "[PERSON_NAME][EMAIL_ADDRESS][DOMAIN_NAME]"
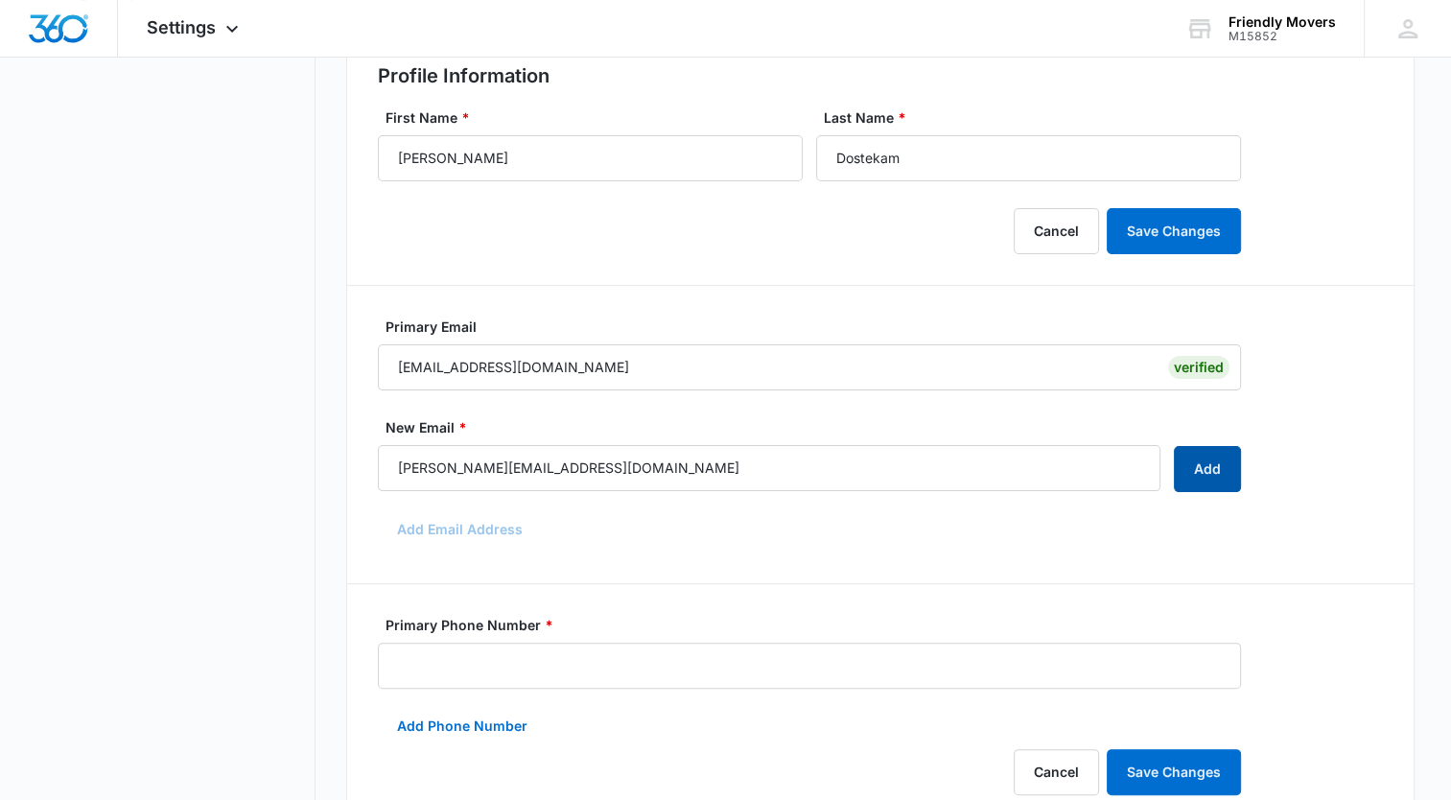
click at [1197, 475] on button "Add" at bounding box center [1207, 469] width 67 height 46
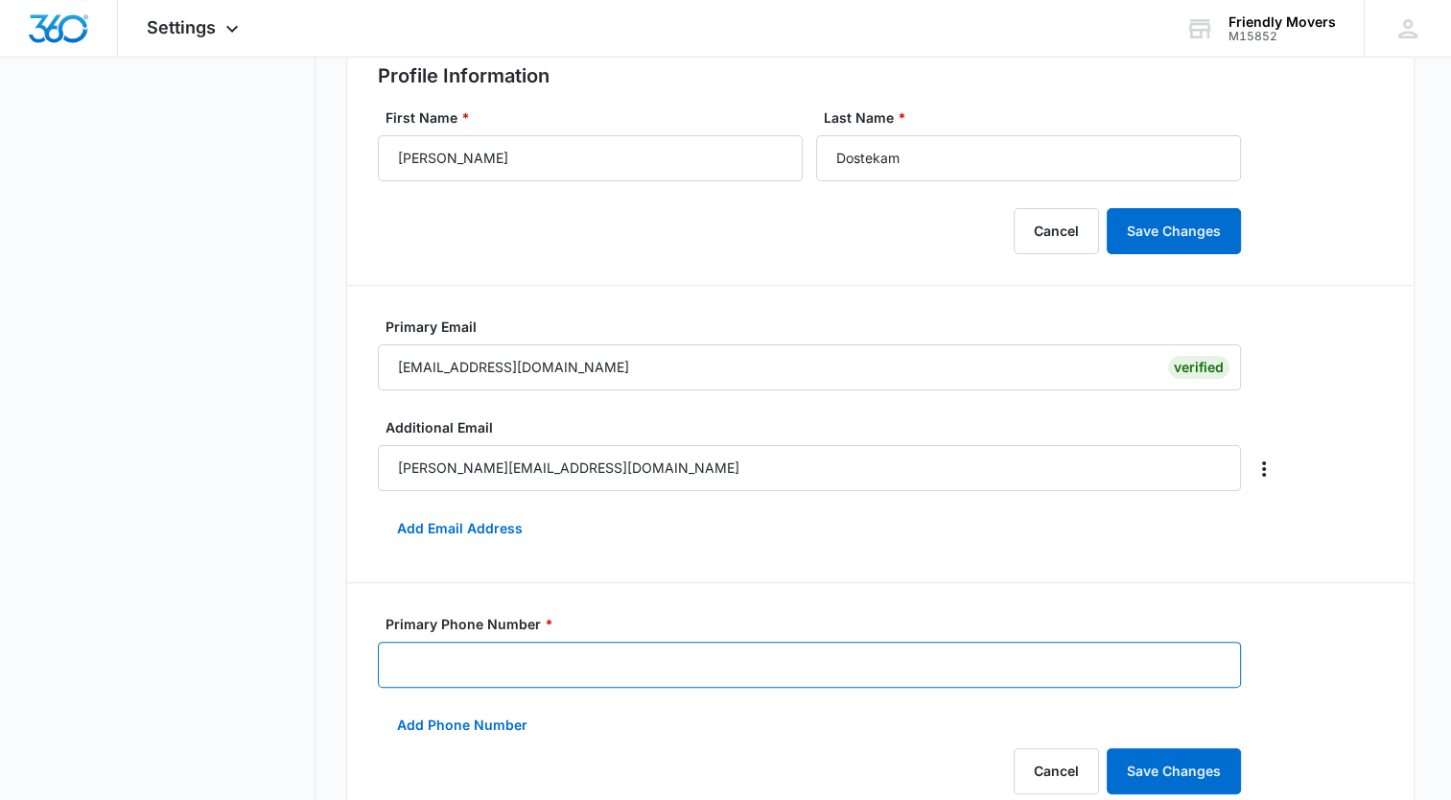
click at [700, 671] on input "Primary Phone Number *" at bounding box center [809, 665] width 863 height 46
type input "[PHONE_NUMBER]"
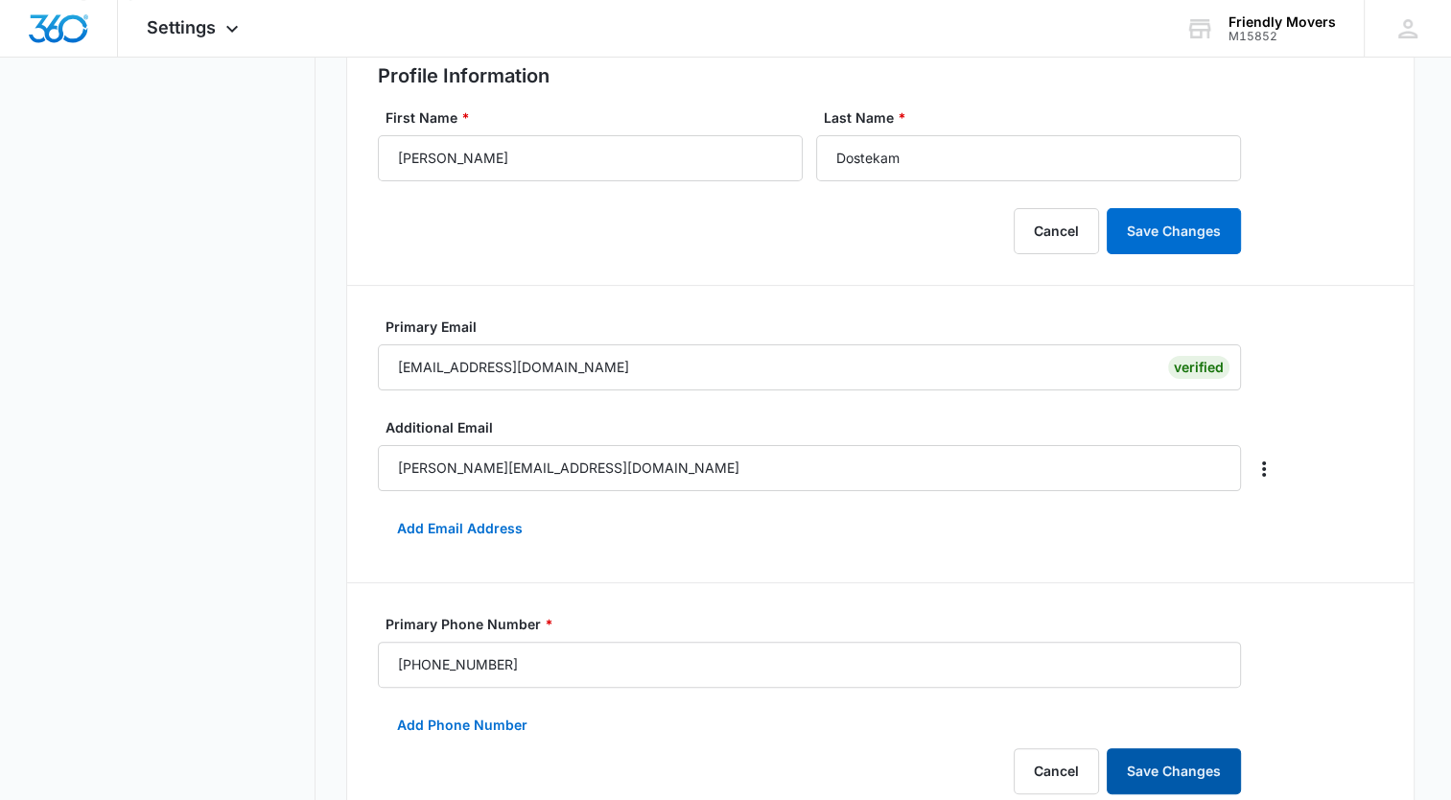
click at [1155, 765] on button "Save Changes" at bounding box center [1174, 771] width 134 height 46
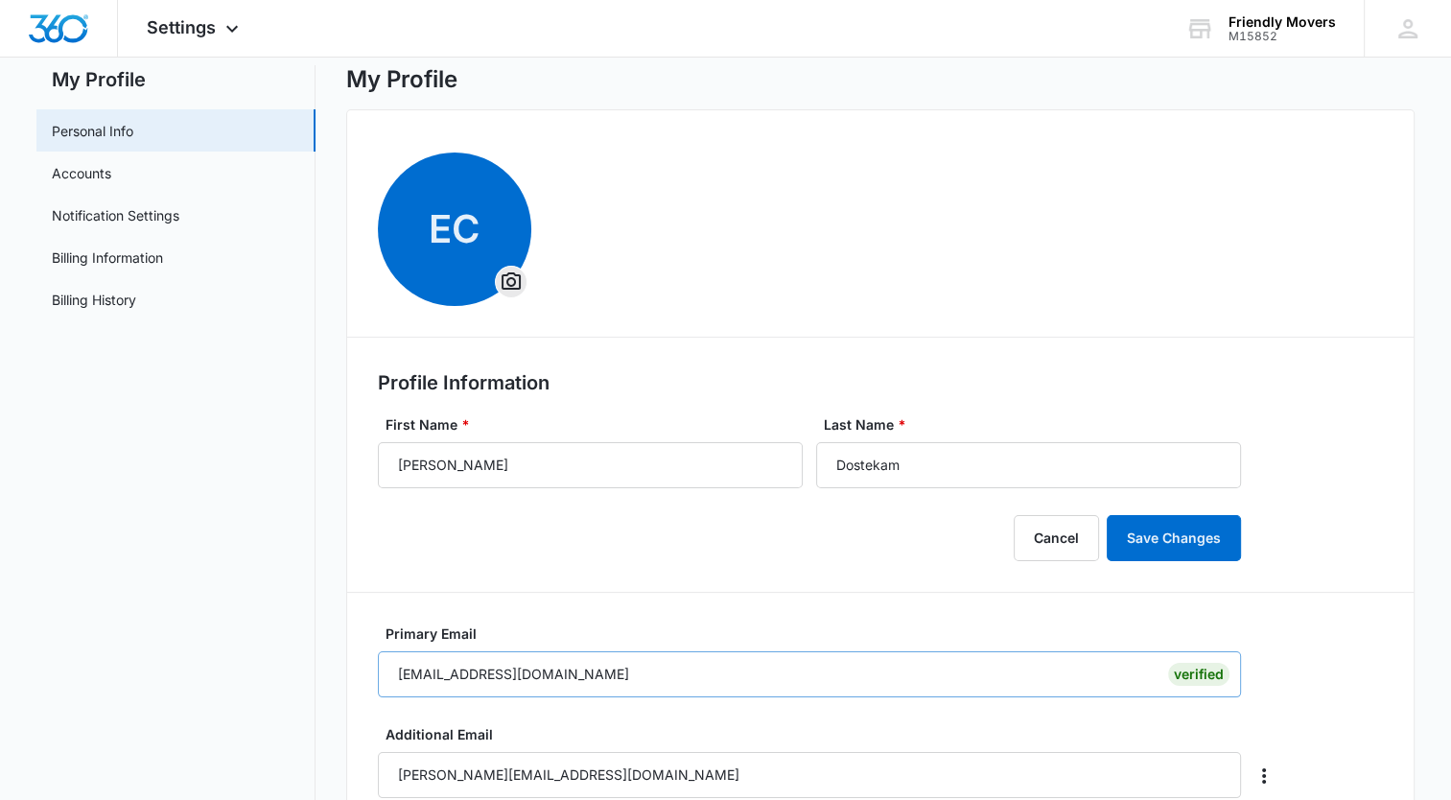
scroll to position [0, 0]
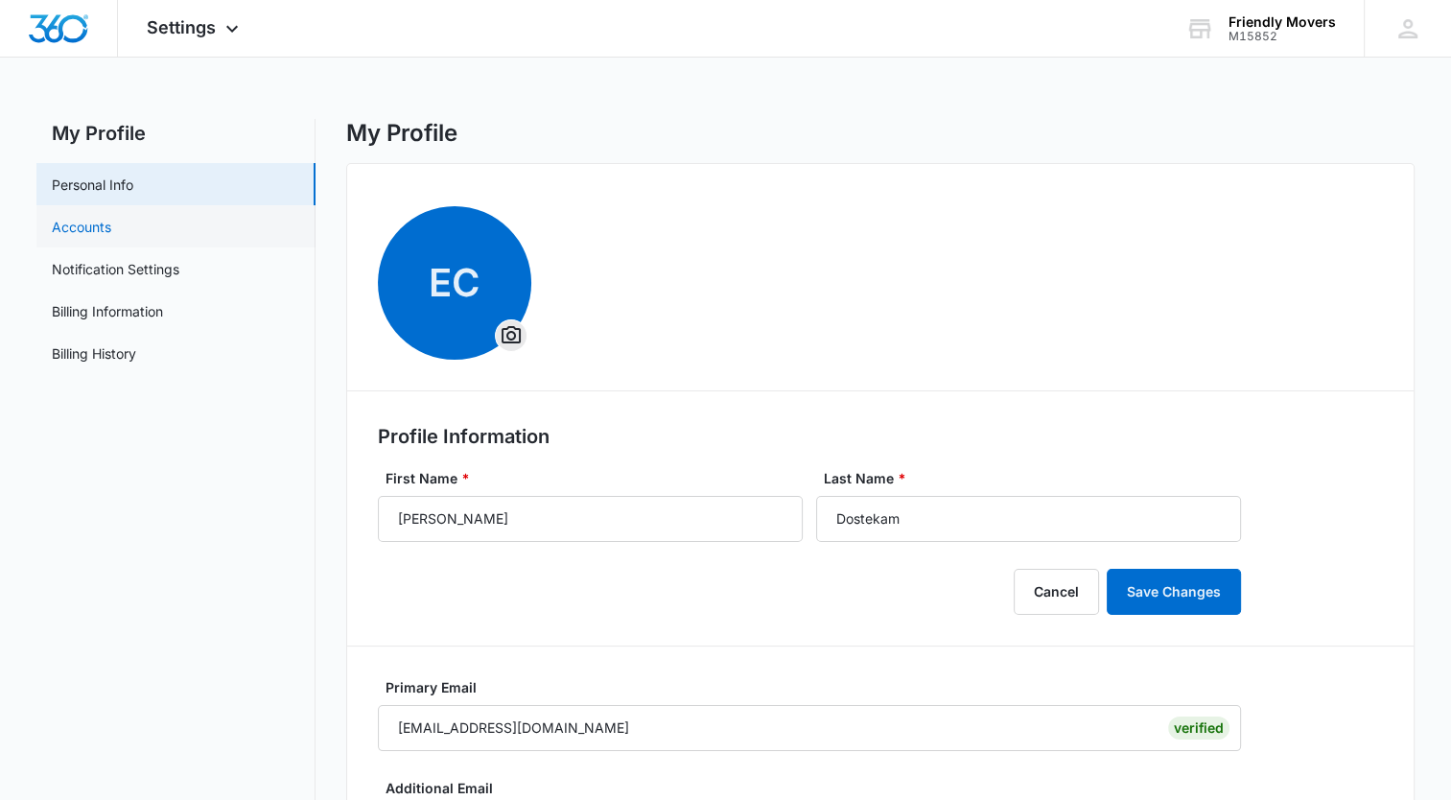
click at [65, 226] on link "Accounts" at bounding box center [81, 227] width 59 height 20
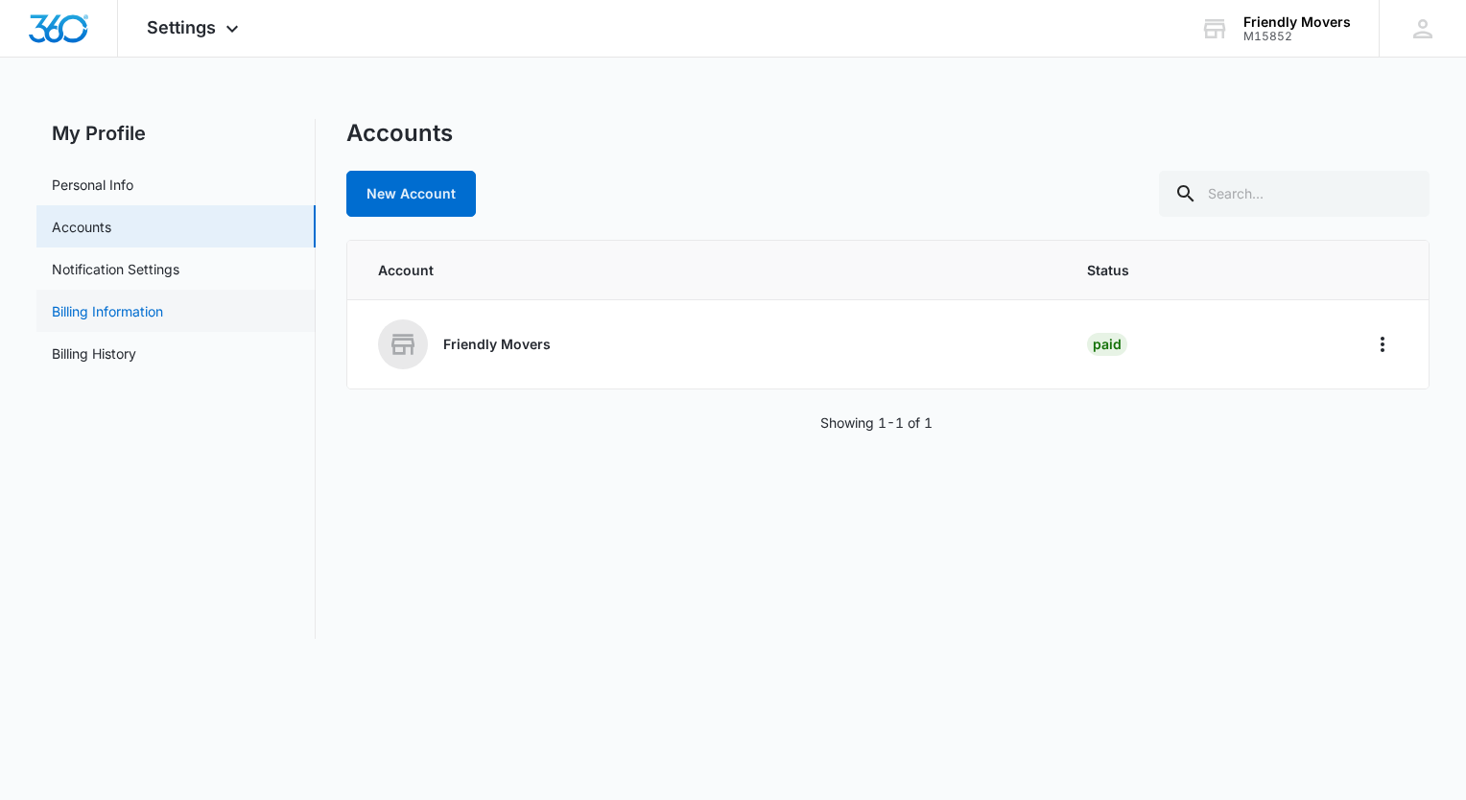
click at [91, 305] on link "Billing Information" at bounding box center [107, 311] width 111 height 20
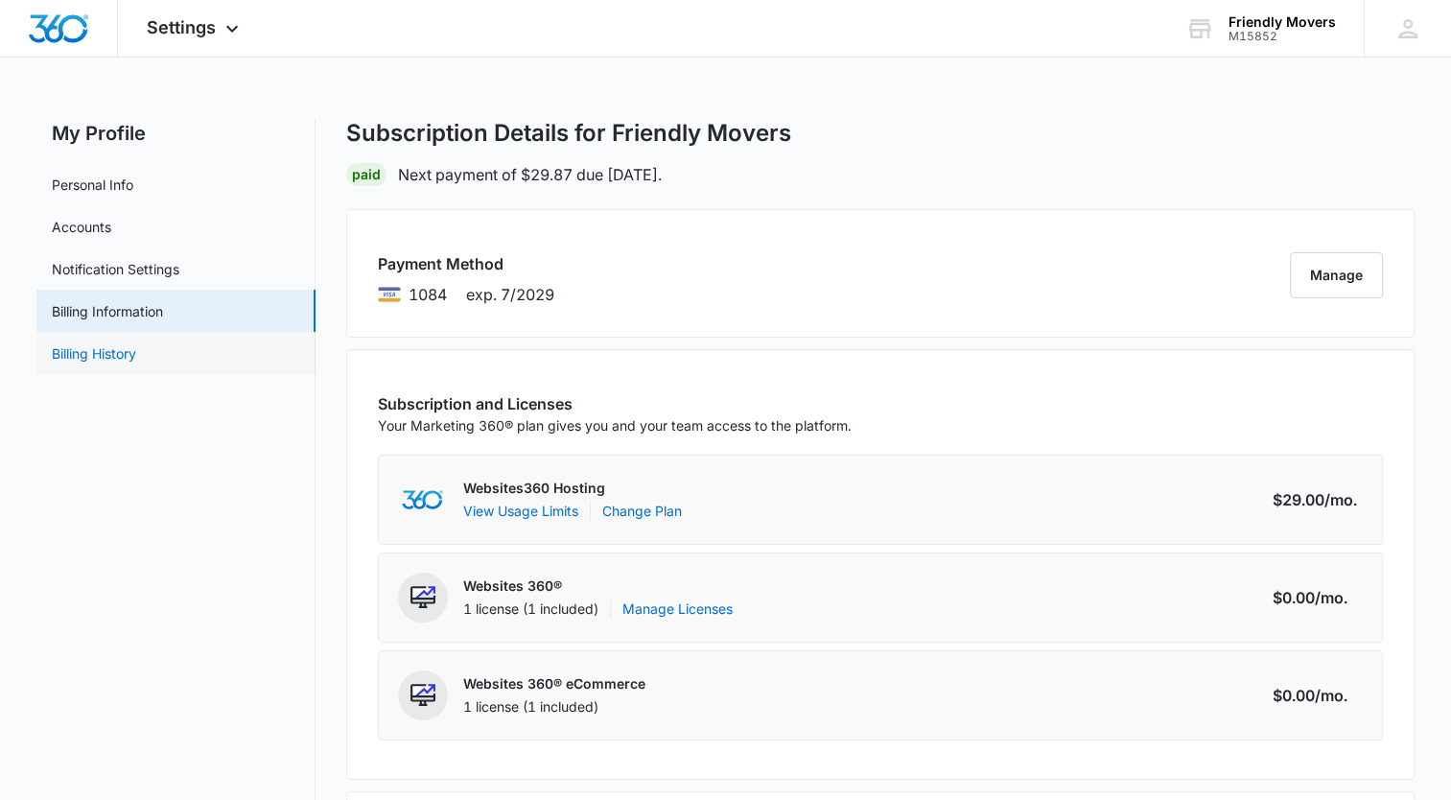
click at [98, 343] on link "Billing History" at bounding box center [94, 353] width 84 height 20
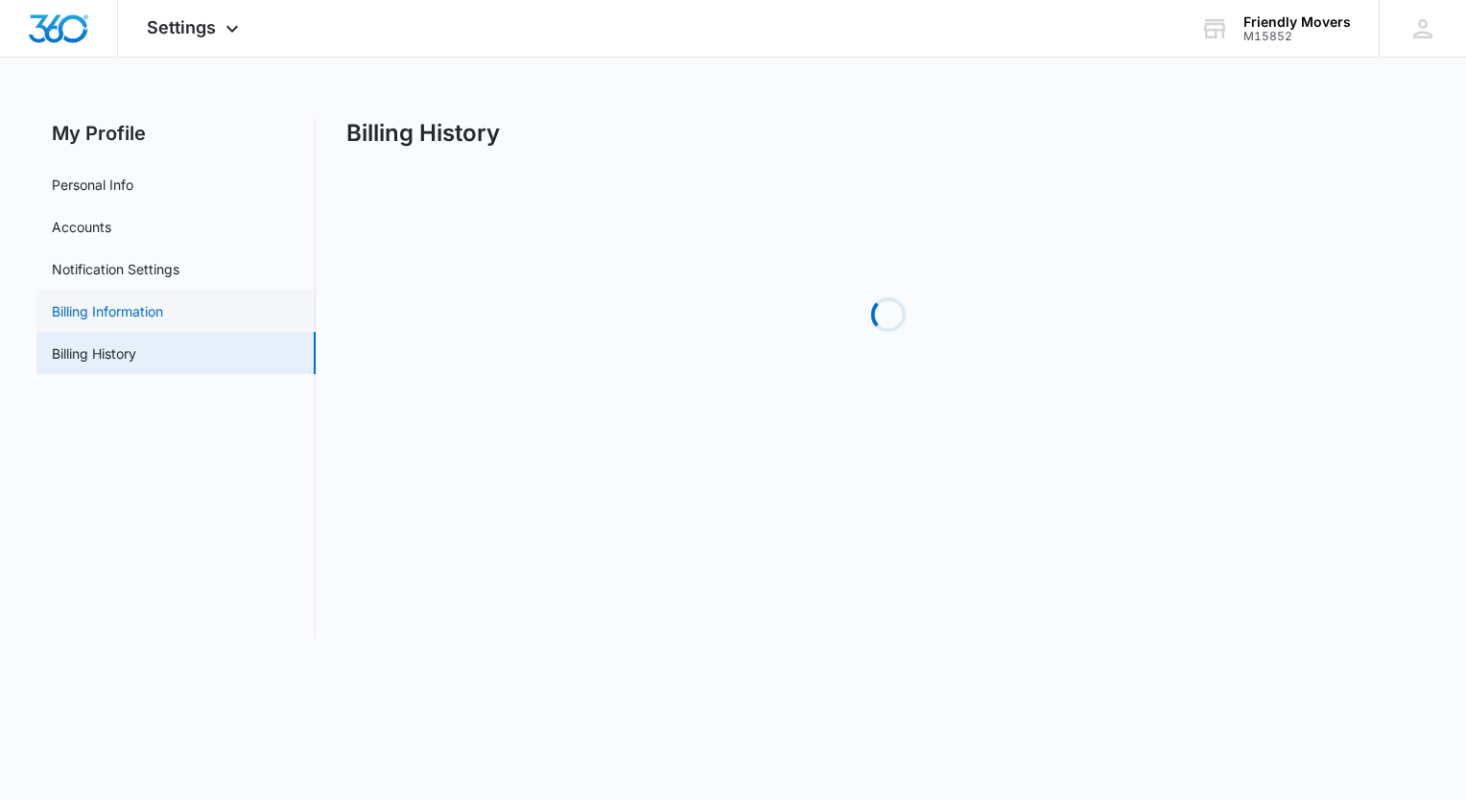
click at [102, 320] on link "Billing Information" at bounding box center [107, 311] width 111 height 20
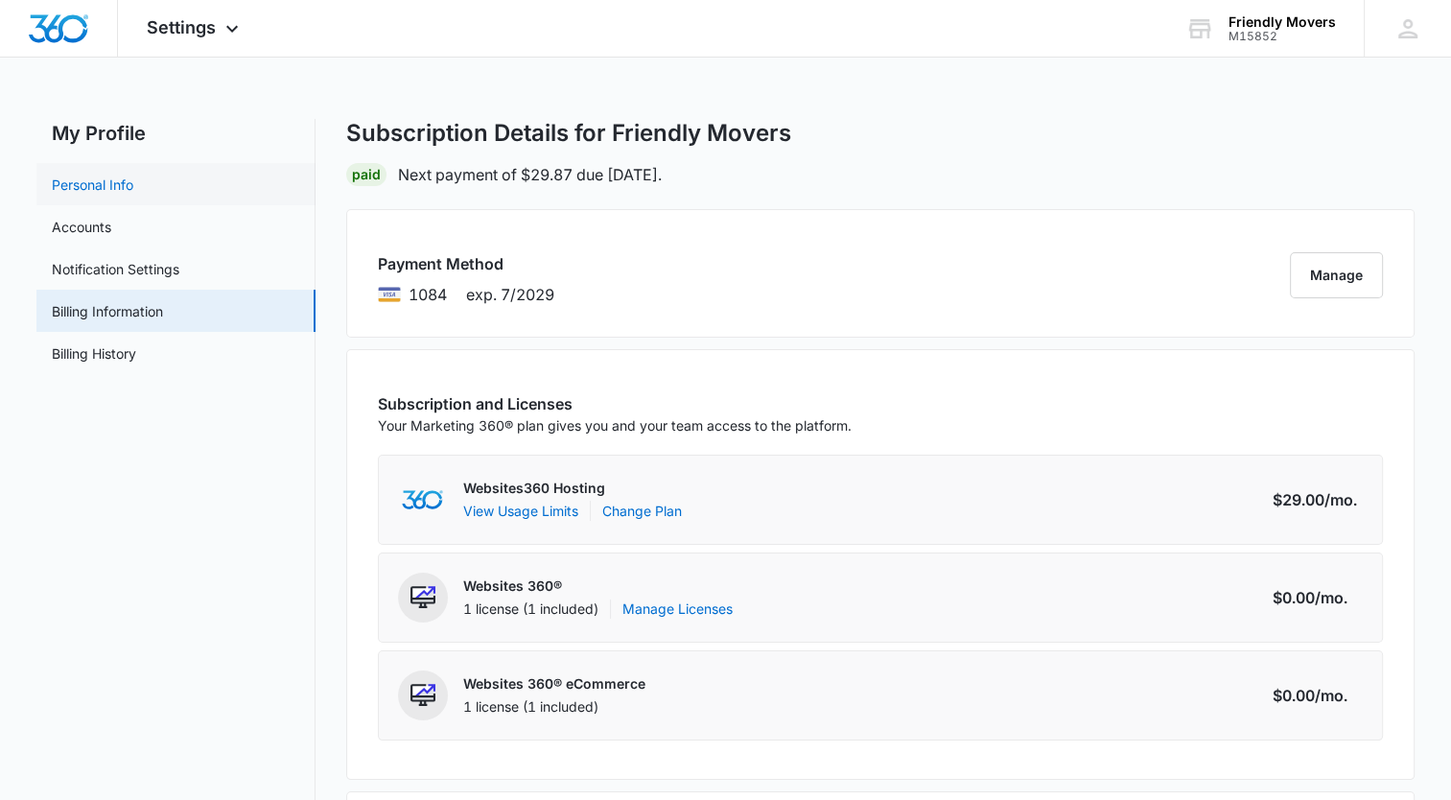
click at [97, 192] on link "Personal Info" at bounding box center [93, 185] width 82 height 20
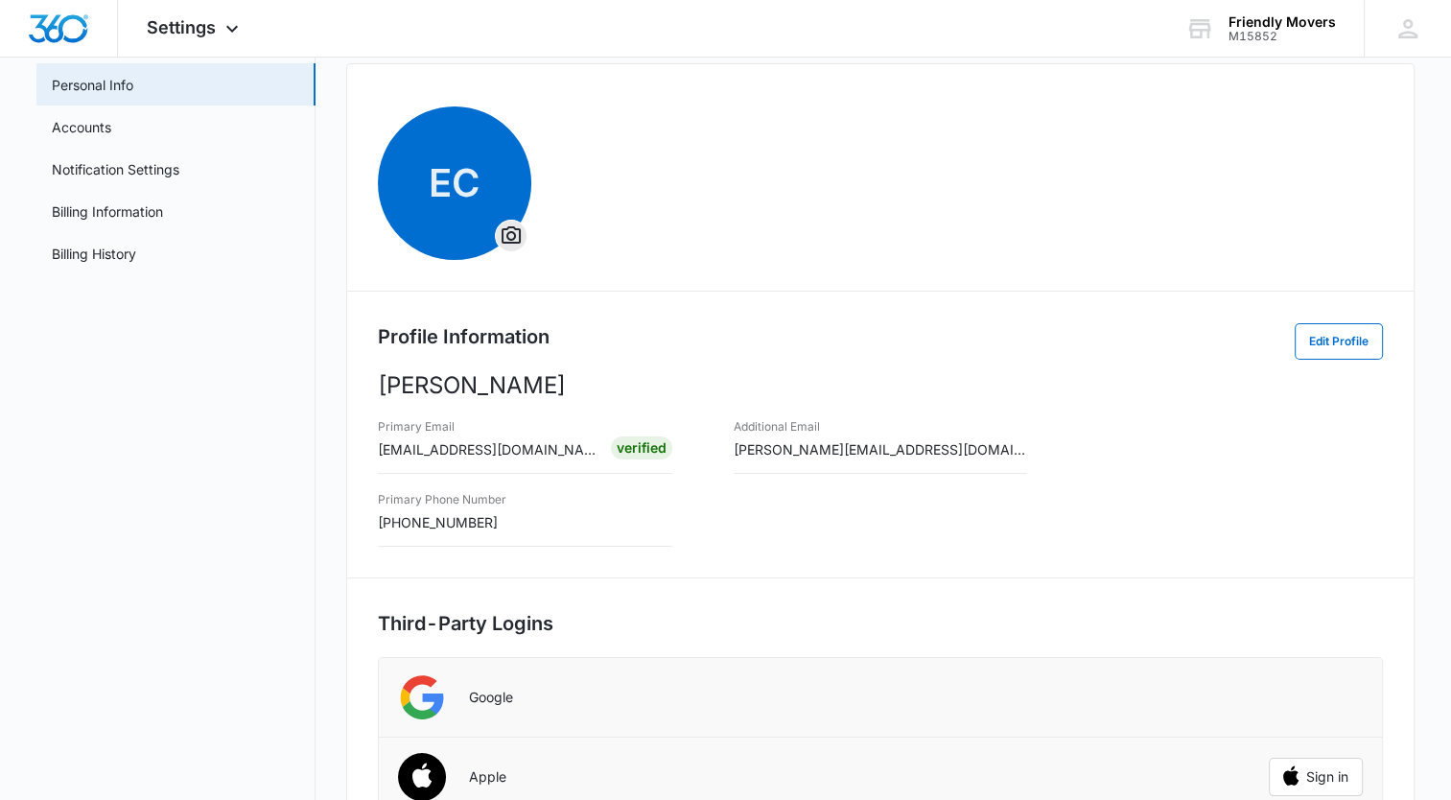
scroll to position [109, 0]
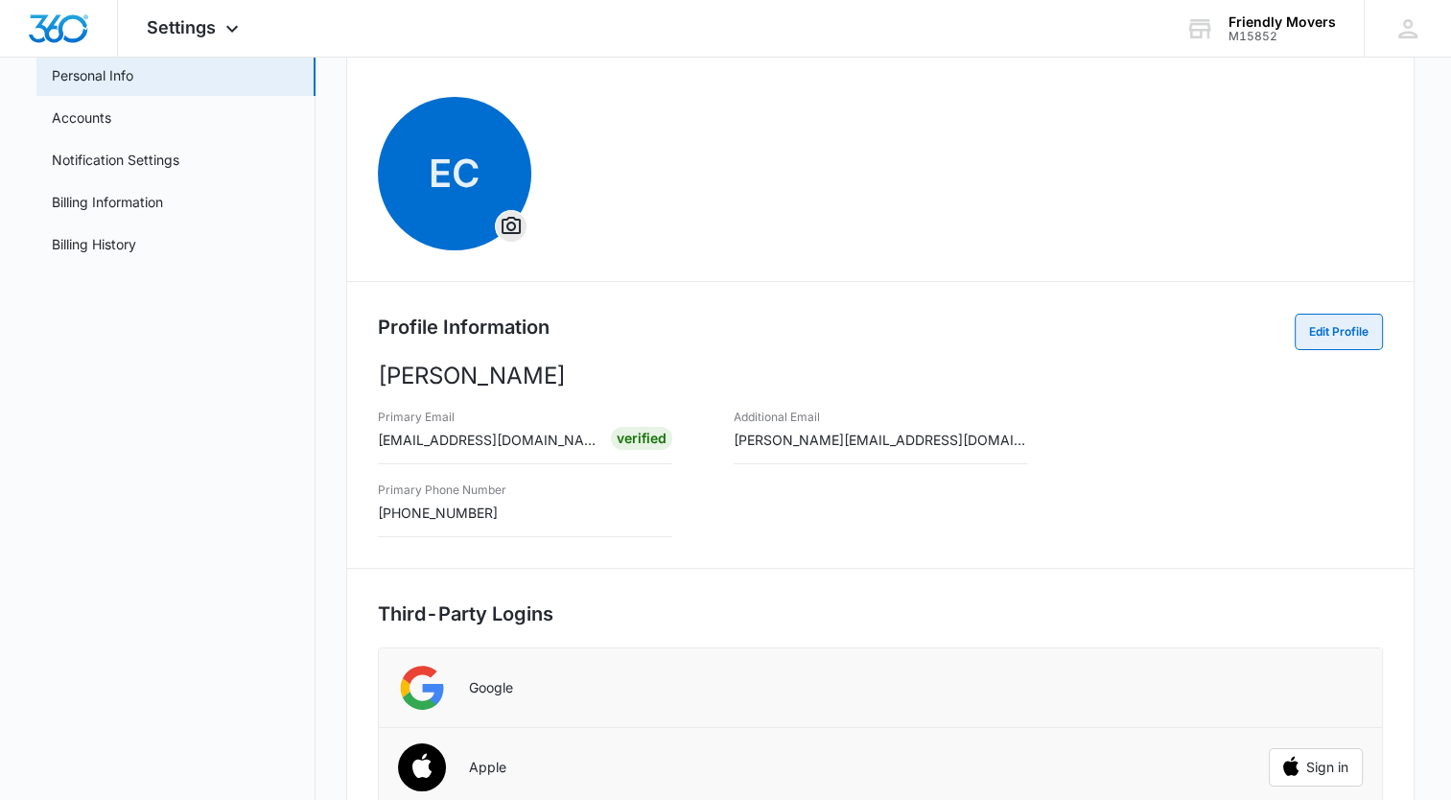
click at [1320, 317] on button "Edit Profile" at bounding box center [1339, 332] width 88 height 36
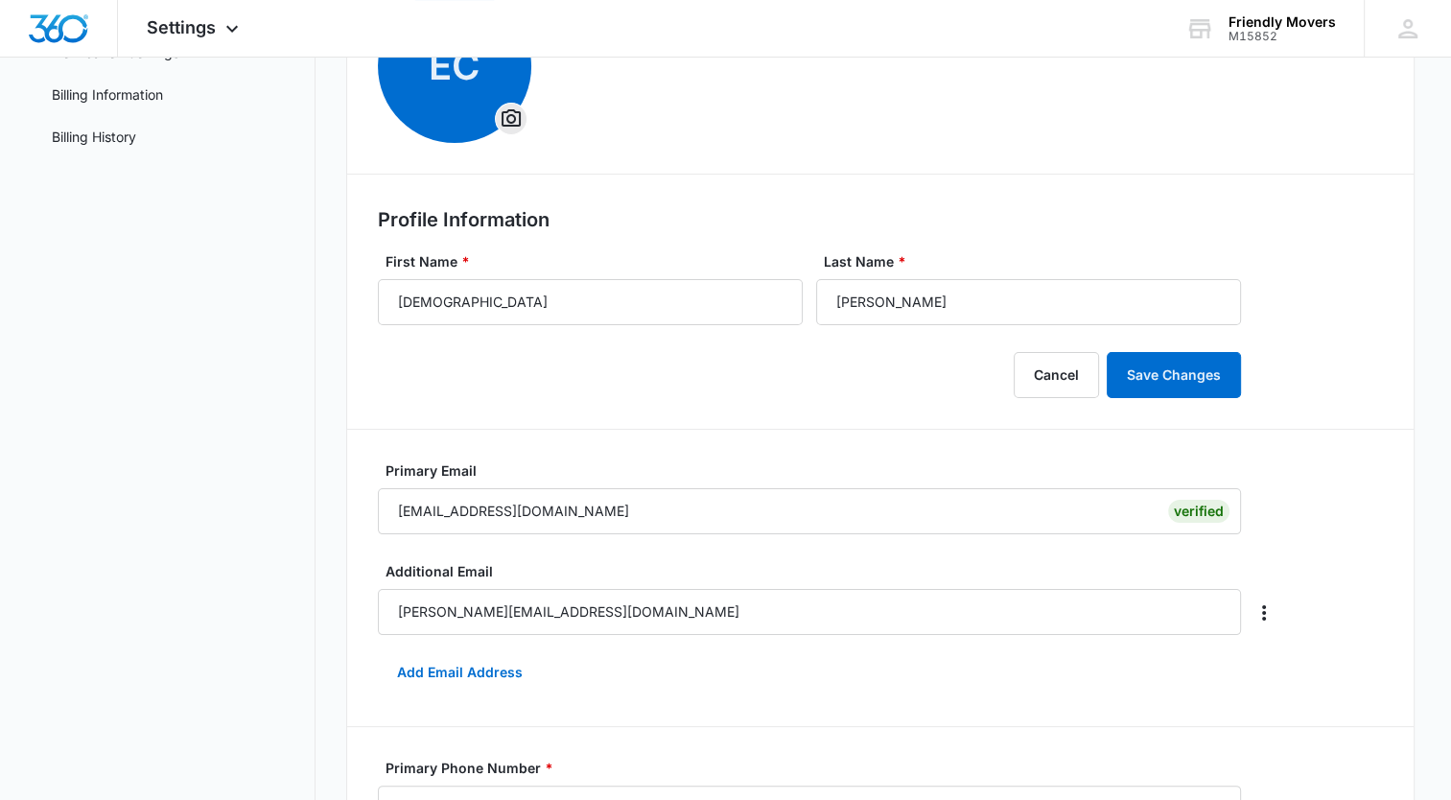
scroll to position [0, 0]
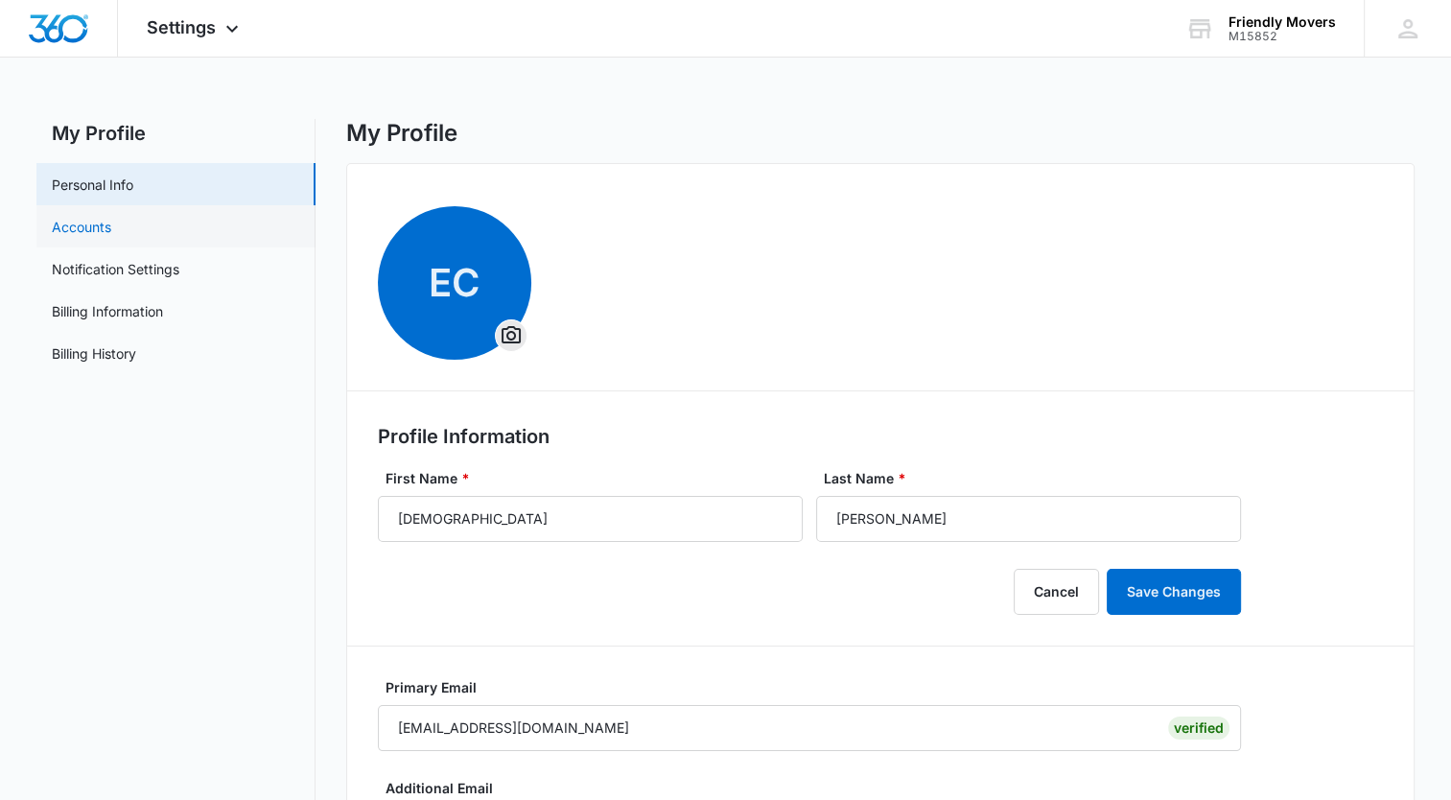
click at [111, 223] on link "Accounts" at bounding box center [81, 227] width 59 height 20
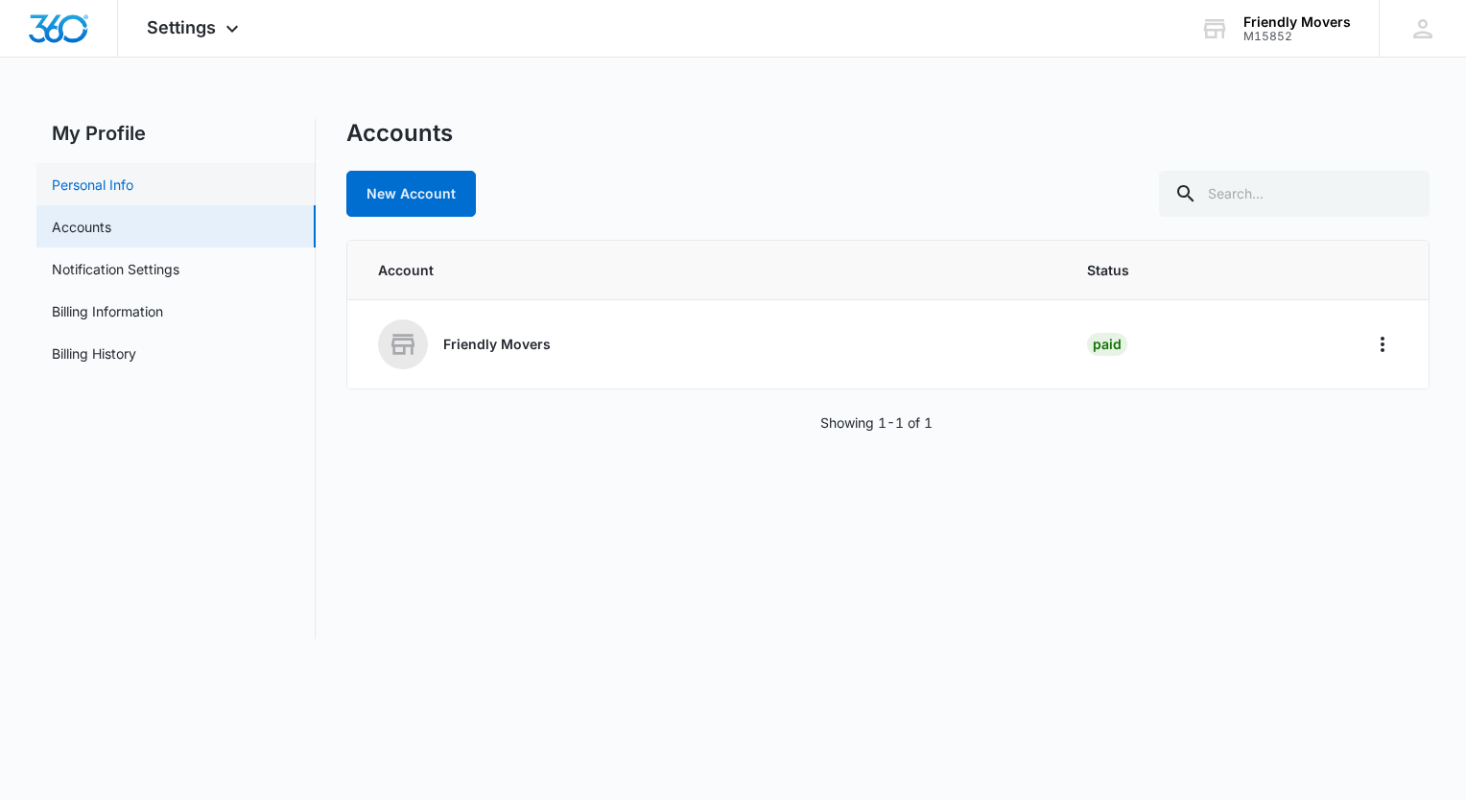
click at [102, 176] on link "Personal Info" at bounding box center [93, 185] width 82 height 20
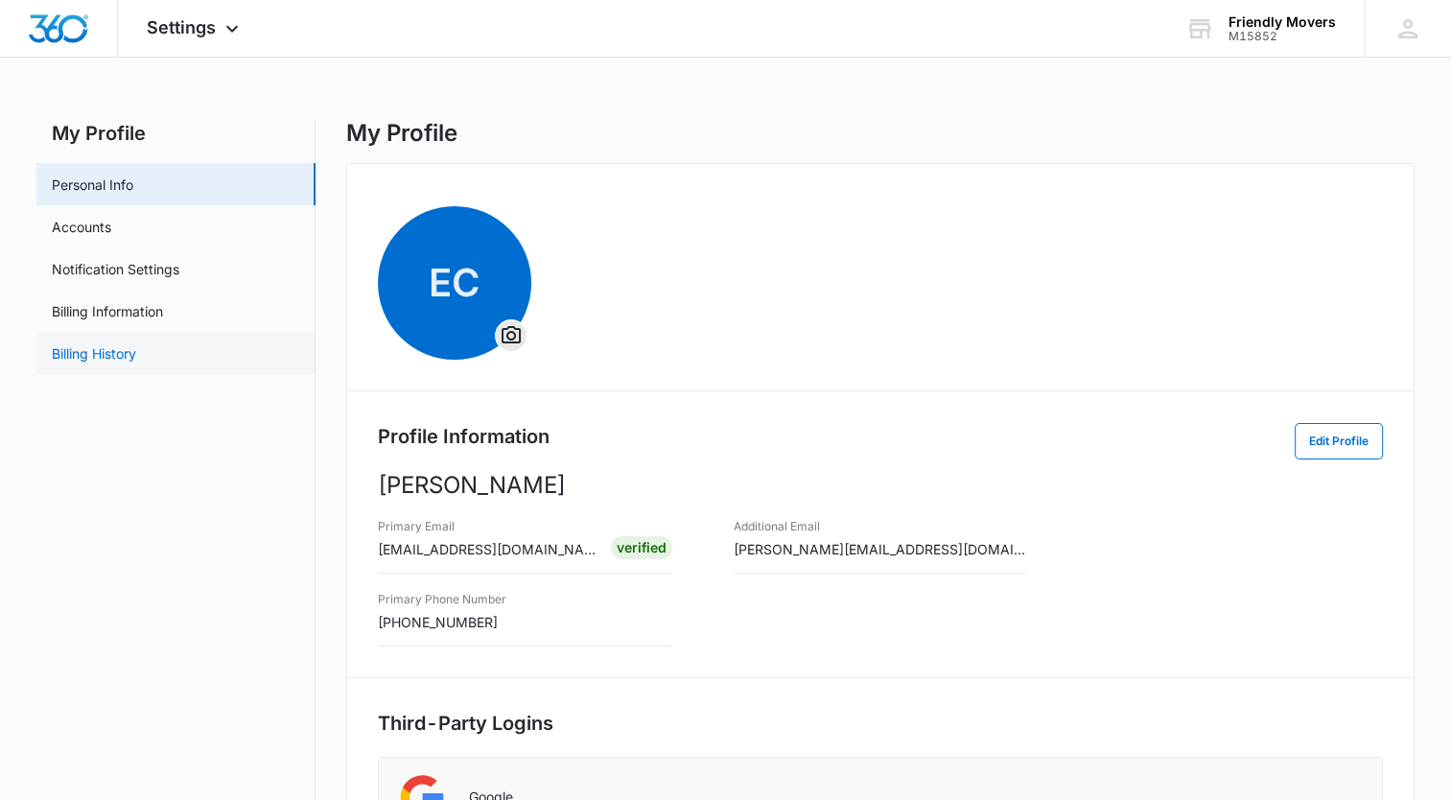
click at [130, 353] on link "Billing History" at bounding box center [94, 353] width 84 height 20
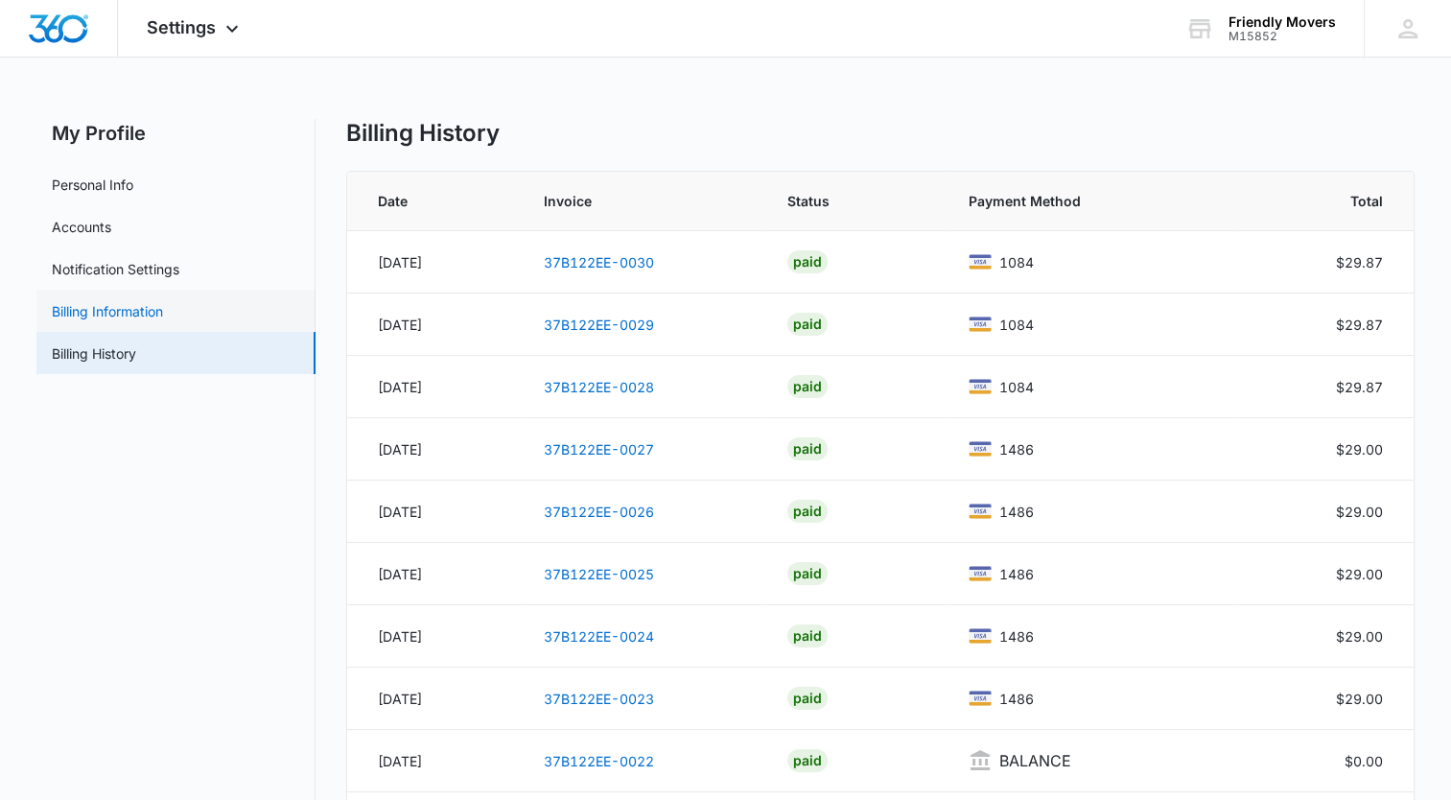
click at [106, 313] on link "Billing Information" at bounding box center [107, 311] width 111 height 20
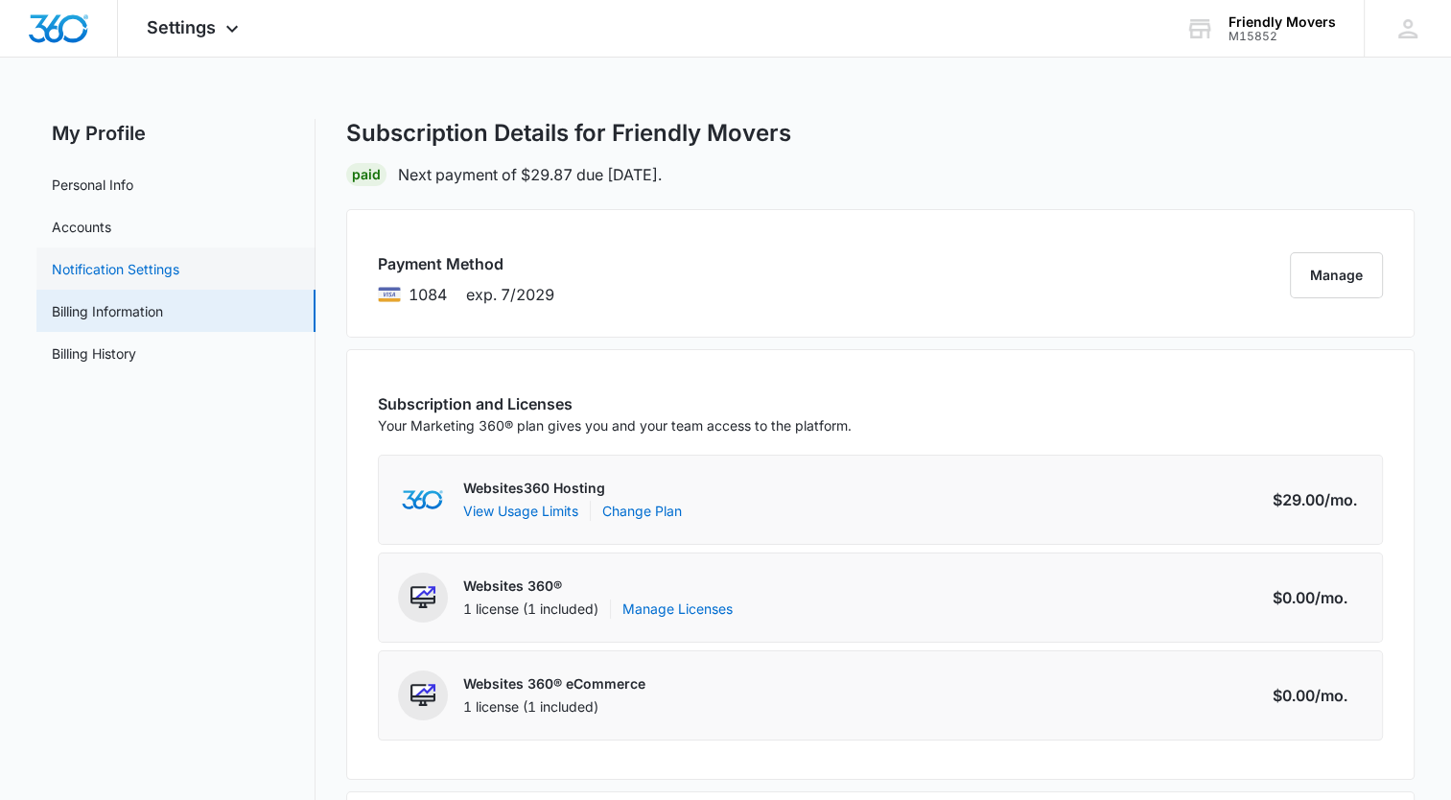
click at [112, 269] on link "Notification Settings" at bounding box center [116, 269] width 128 height 20
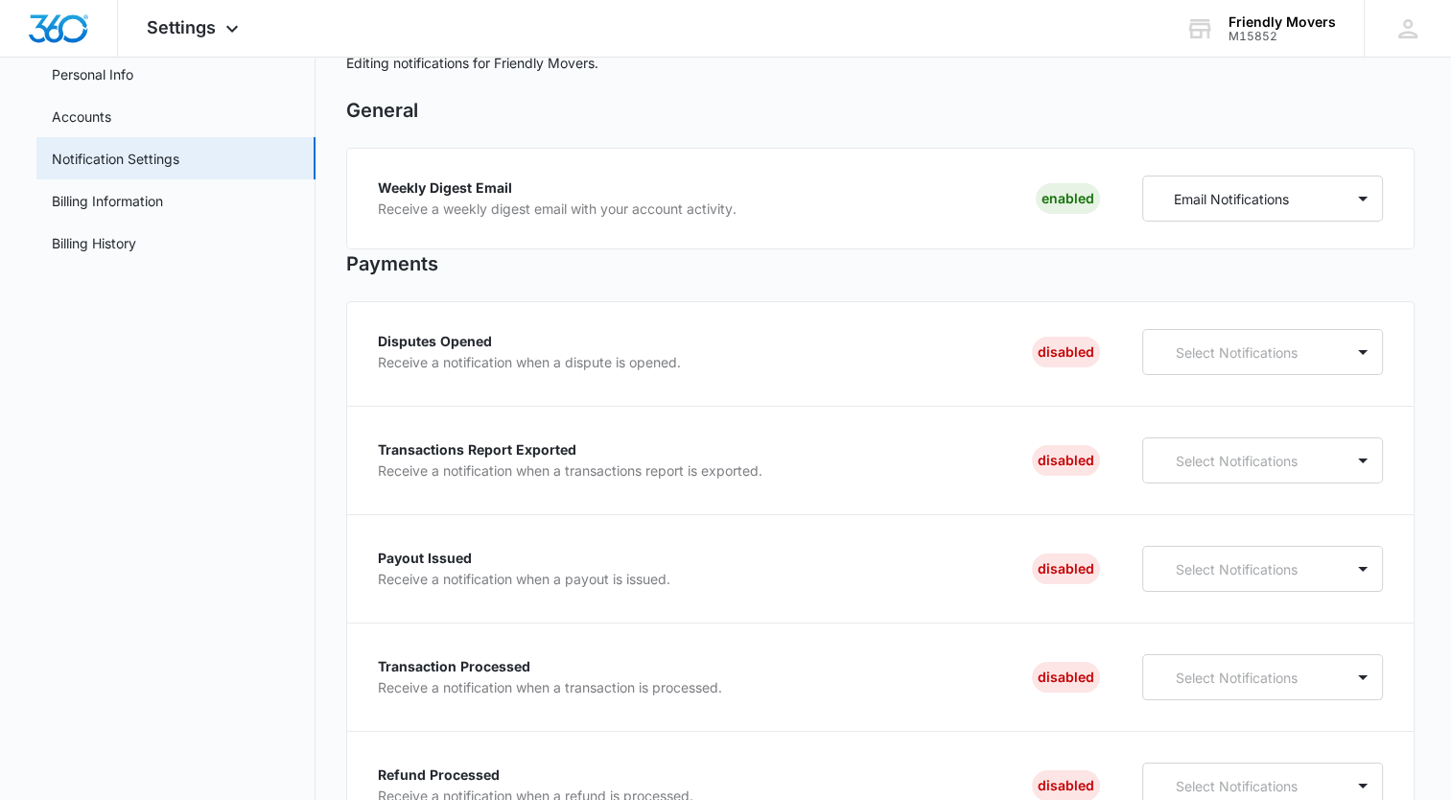
scroll to position [109, 0]
